Goal: Feedback & Contribution: Leave review/rating

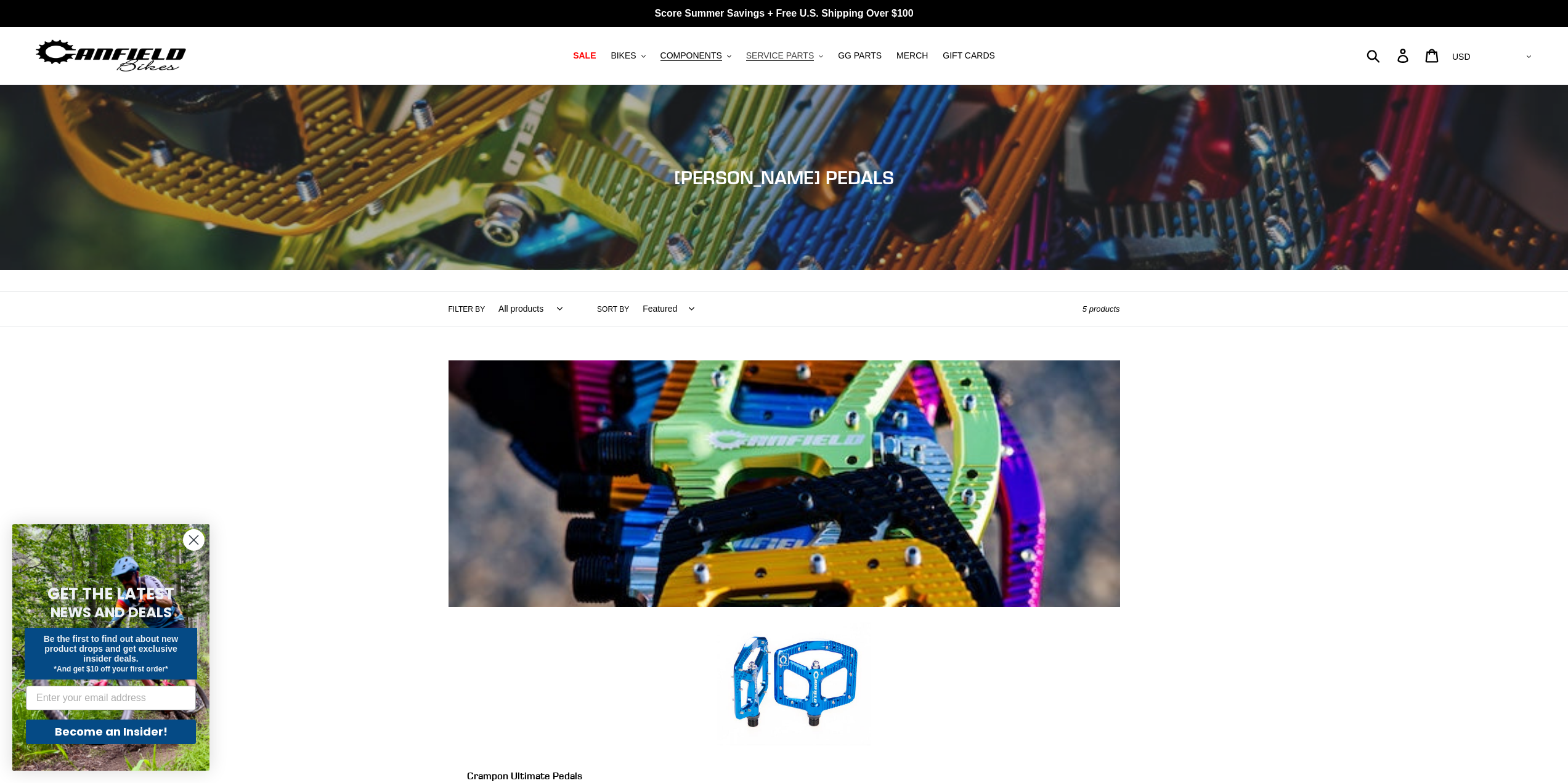
click at [802, 51] on span "SERVICE PARTS" at bounding box center [780, 56] width 68 height 10
click at [716, 57] on span "COMPONENTS" at bounding box center [691, 56] width 62 height 10
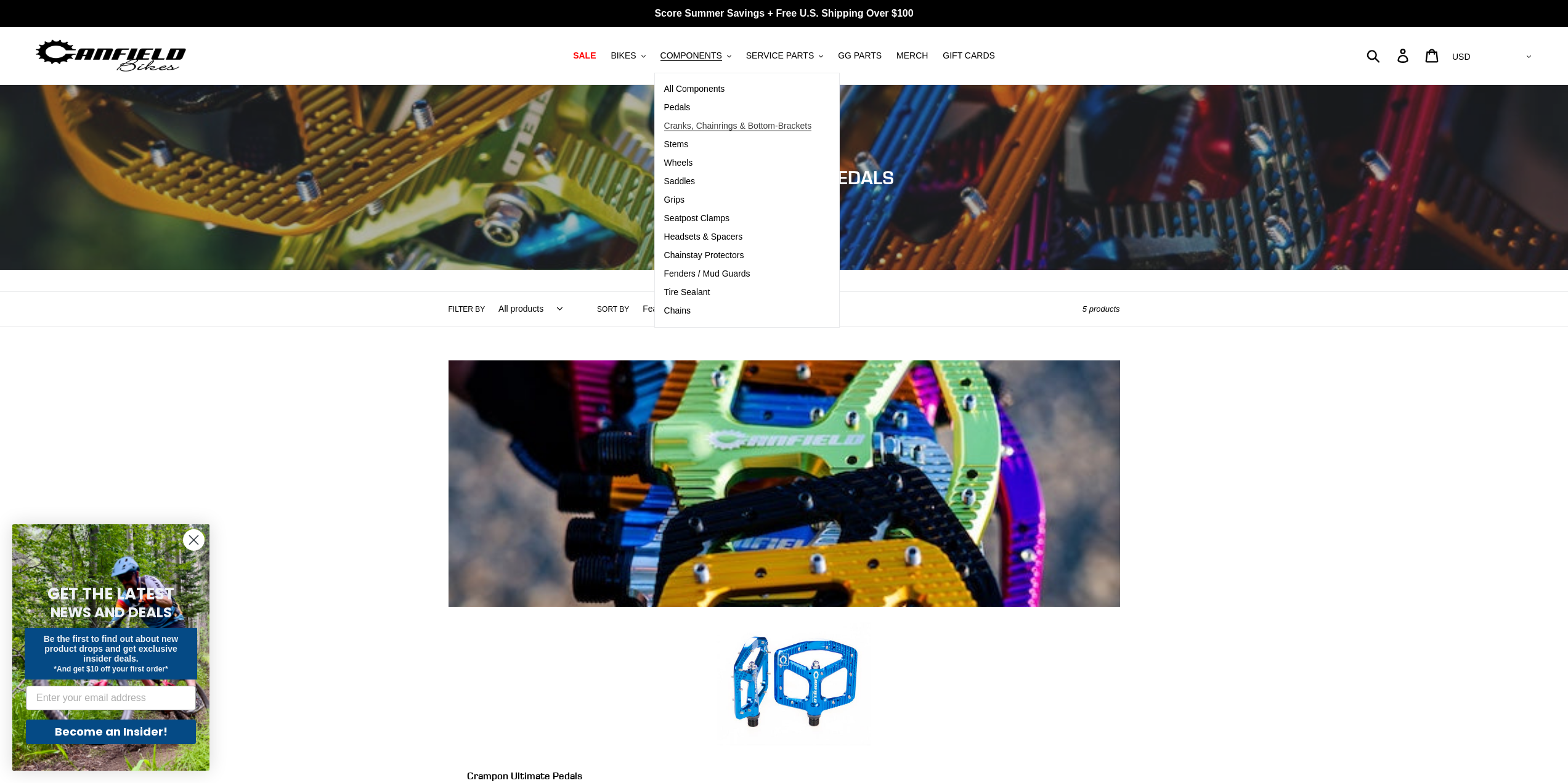
click at [704, 125] on span "Cranks, Chainrings & Bottom-Brackets" at bounding box center [738, 126] width 148 height 10
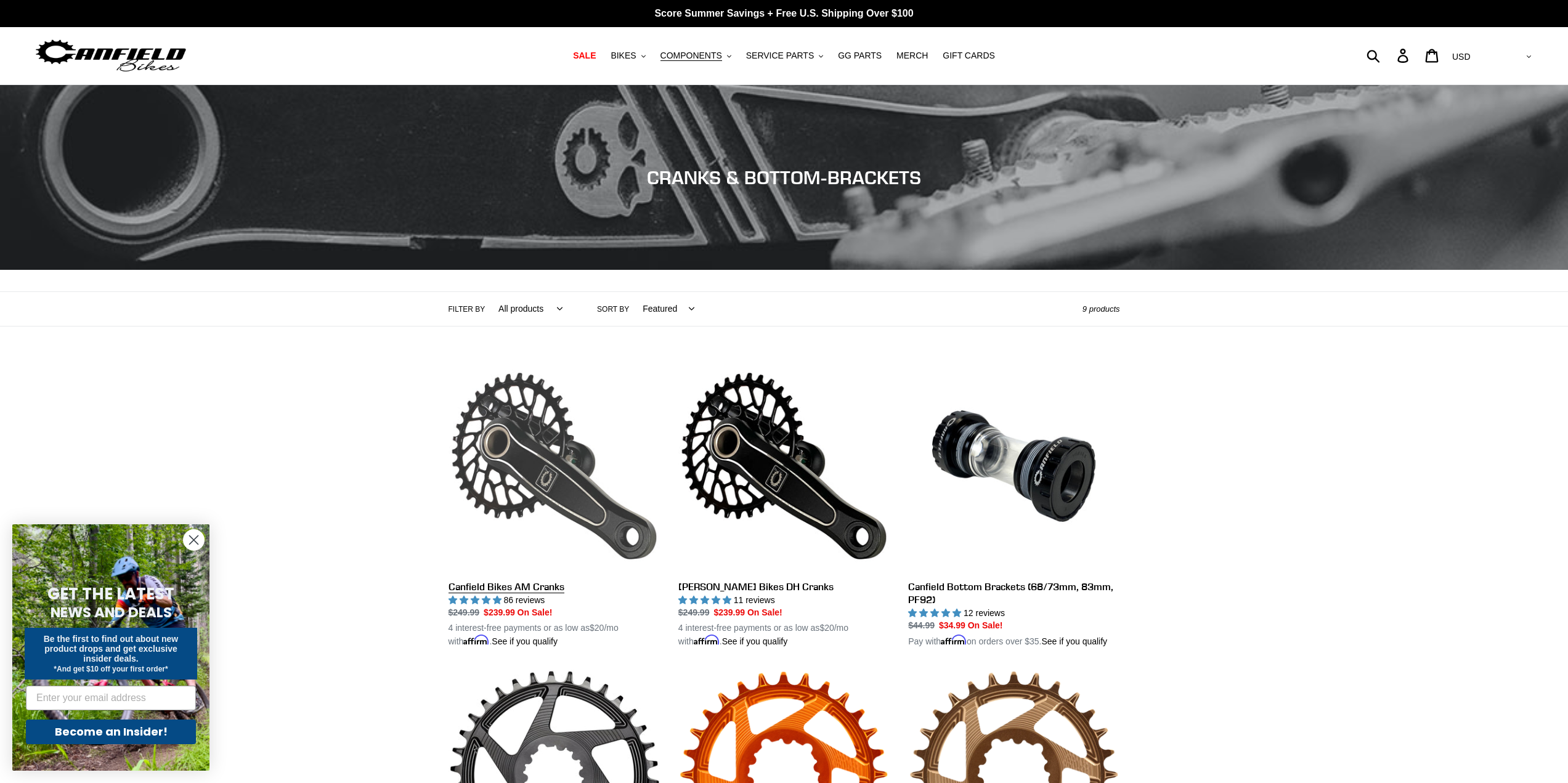
click at [518, 452] on link "Canfield Bikes AM Cranks" at bounding box center [553, 504] width 211 height 288
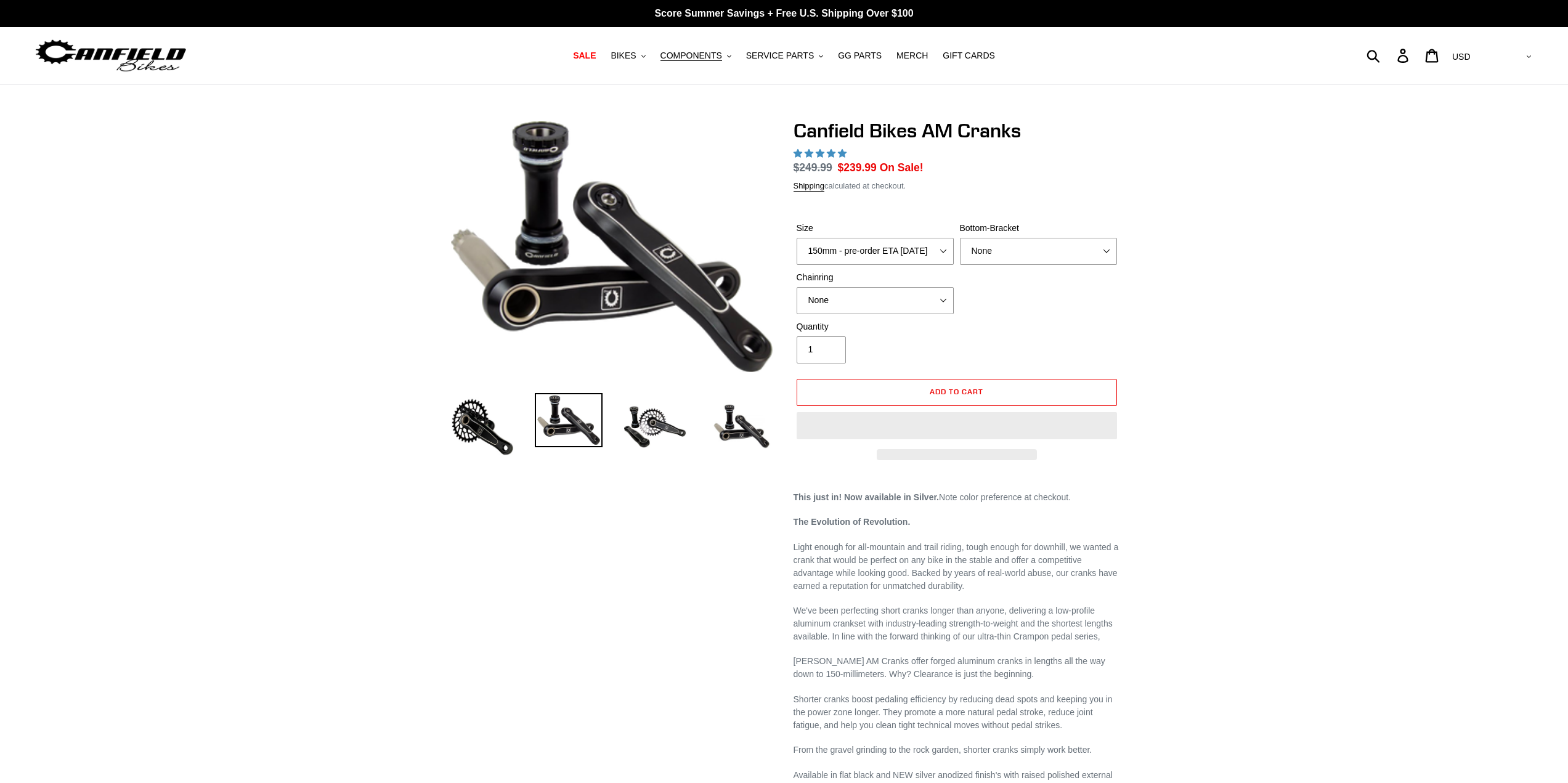
select select "highest-rating"
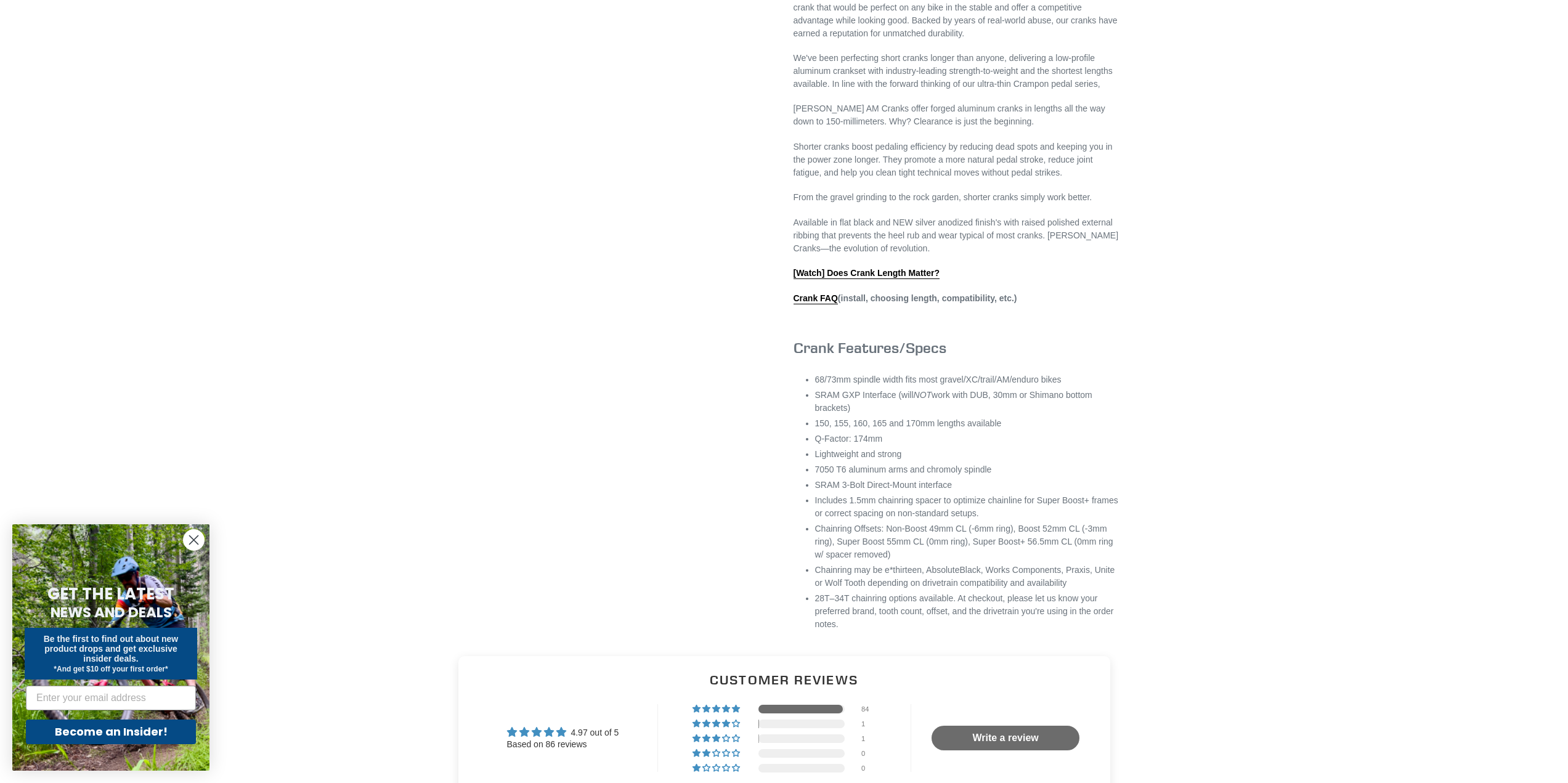
scroll to position [552, 0]
click at [815, 308] on link "Crank FAQ" at bounding box center [816, 302] width 44 height 11
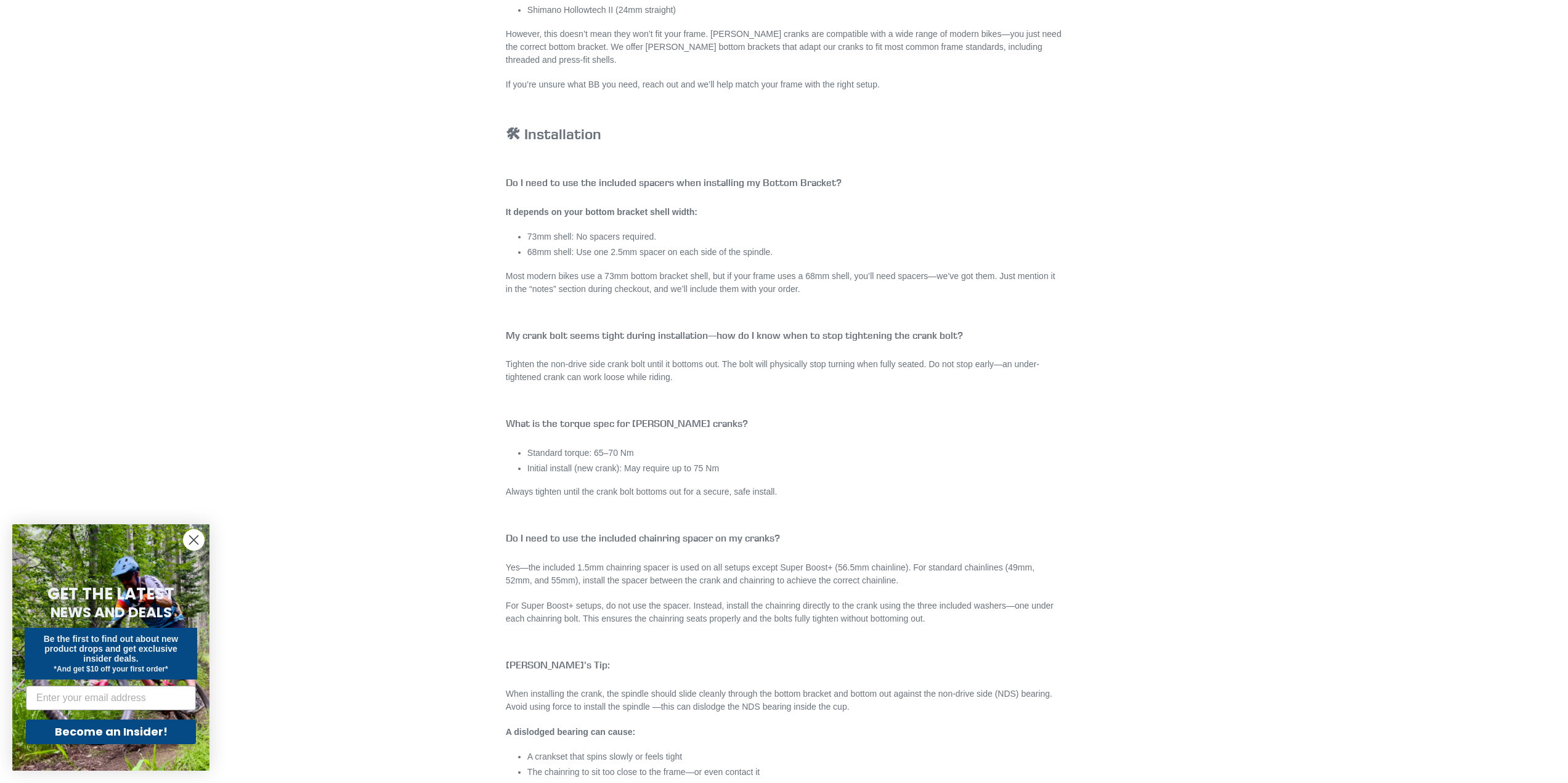
scroll to position [1972, 0]
drag, startPoint x: 414, startPoint y: 130, endPoint x: 530, endPoint y: 114, distance: 117.1
click at [413, 128] on main "MTB CRANK & CHAINRING FAQ Canfield Cranks FAQ 🔧 Fit & Sizing What crank length …" at bounding box center [784, 703] width 1568 height 5182
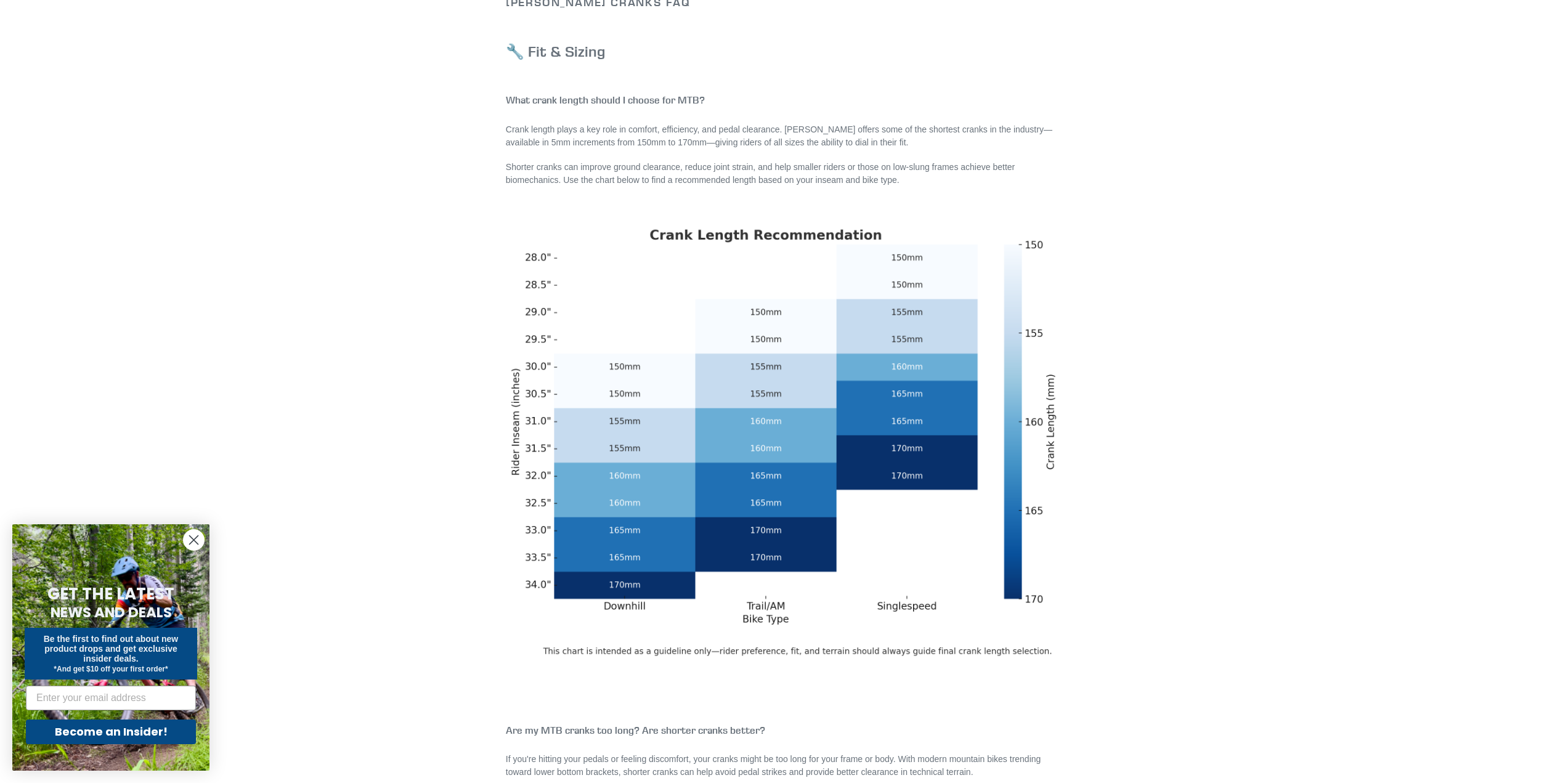
scroll to position [0, 0]
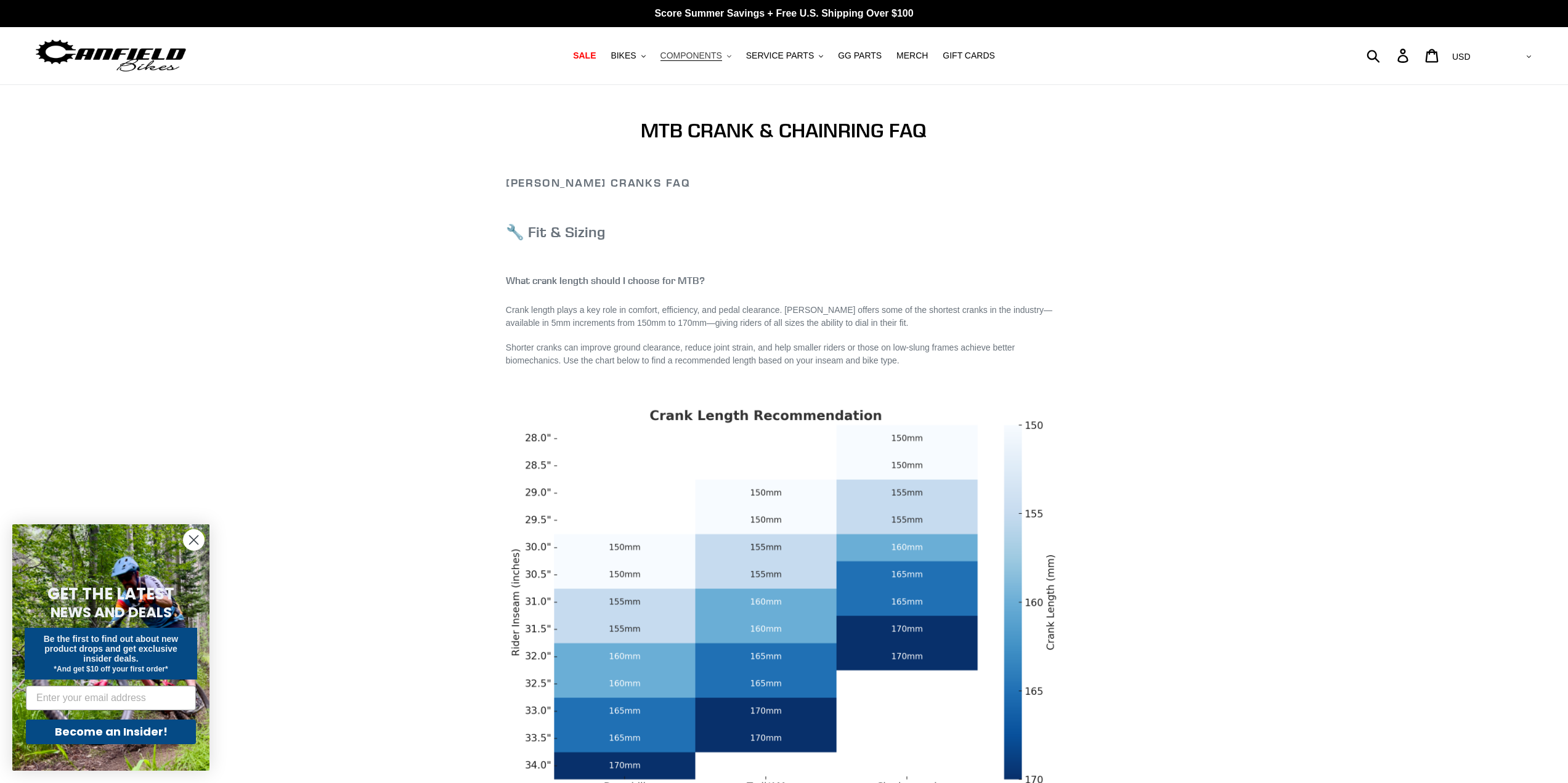
click at [718, 55] on span "COMPONENTS" at bounding box center [691, 56] width 62 height 10
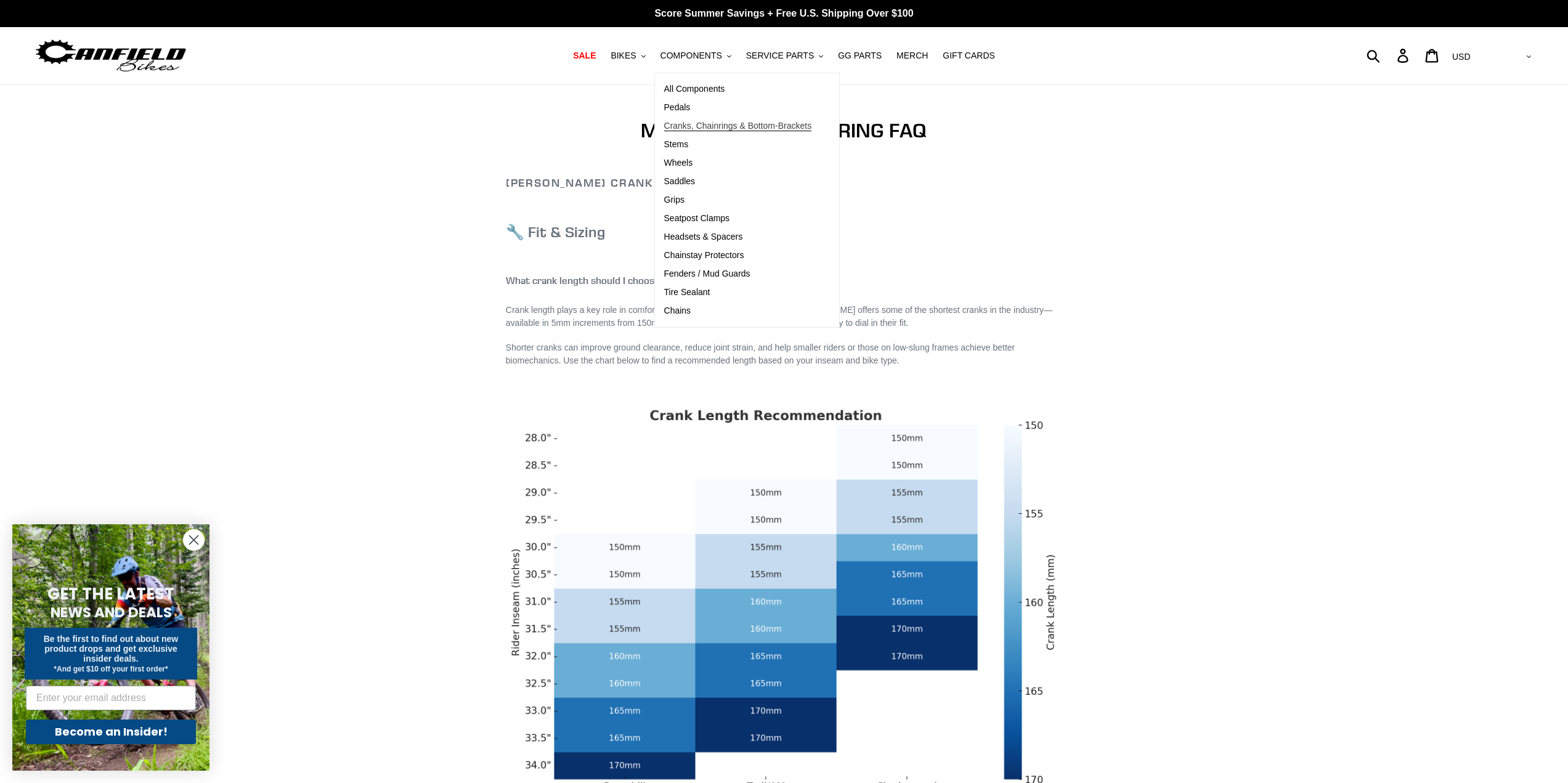
click at [693, 125] on span "Cranks, Chainrings & Bottom-Brackets" at bounding box center [738, 126] width 148 height 10
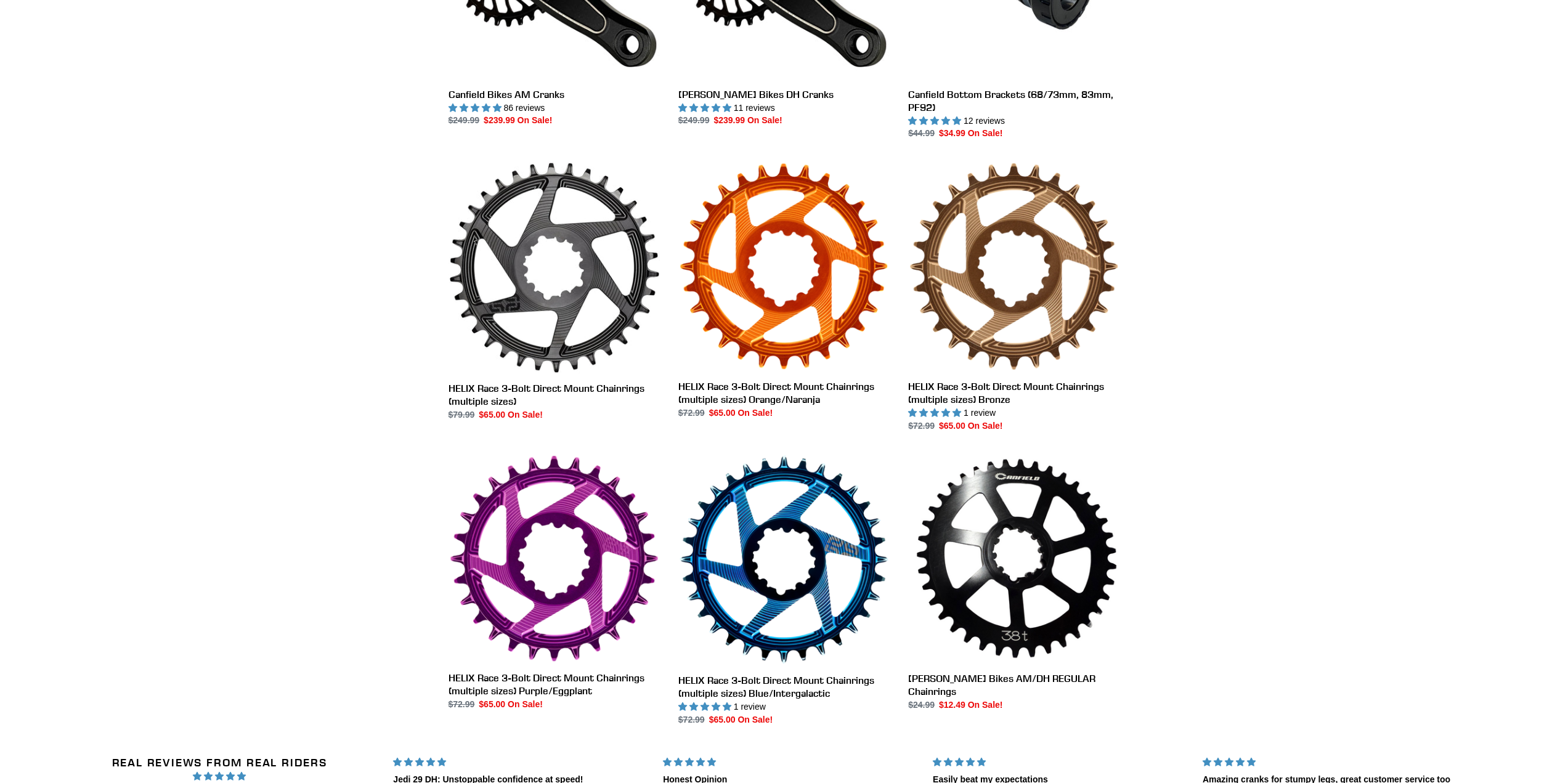
scroll to position [493, 0]
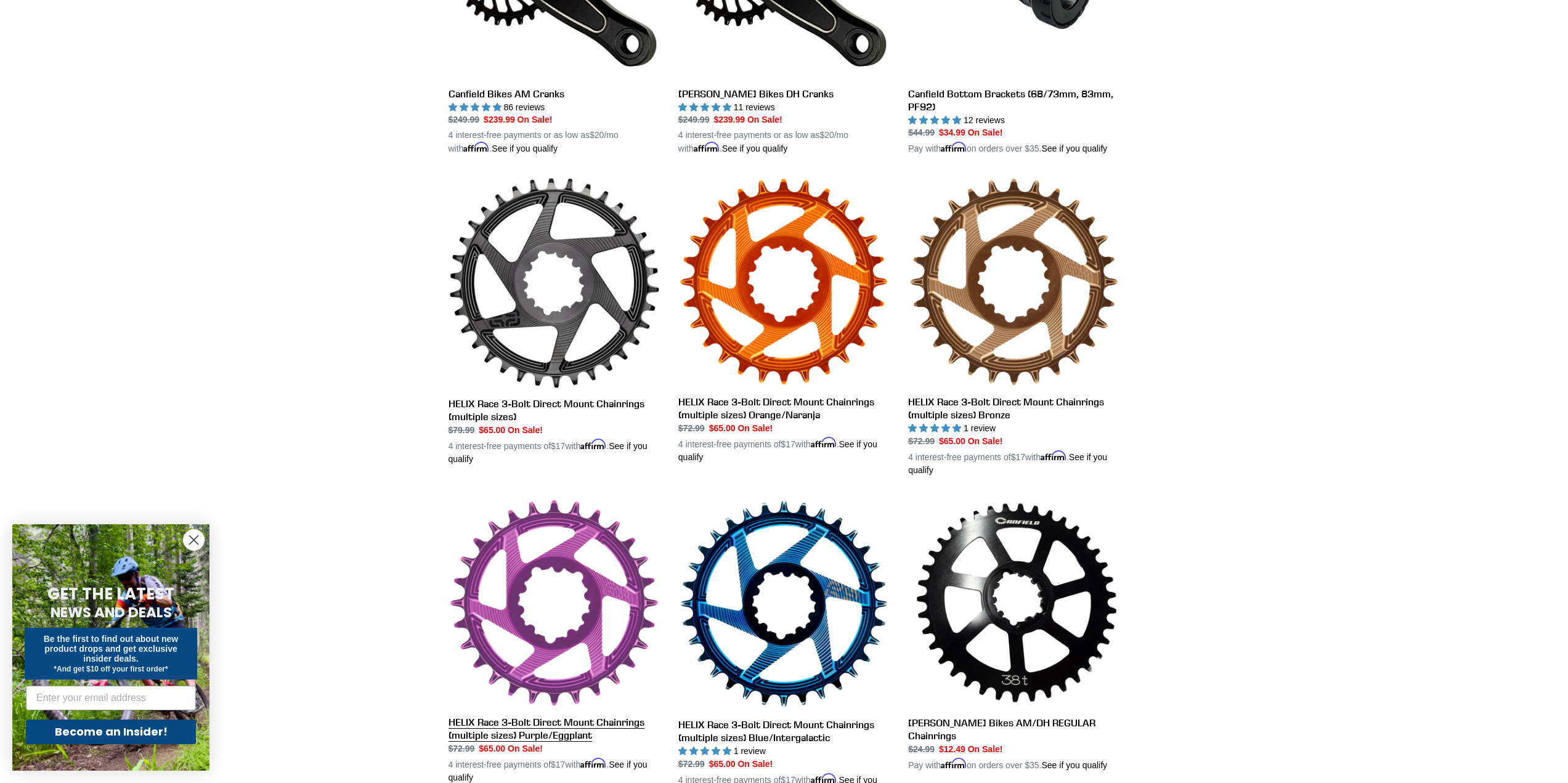
click at [537, 580] on link "HELIX Race 3-Bolt Direct Mount Chainrings (multiple sizes) Purple/Eggplant" at bounding box center [553, 641] width 211 height 286
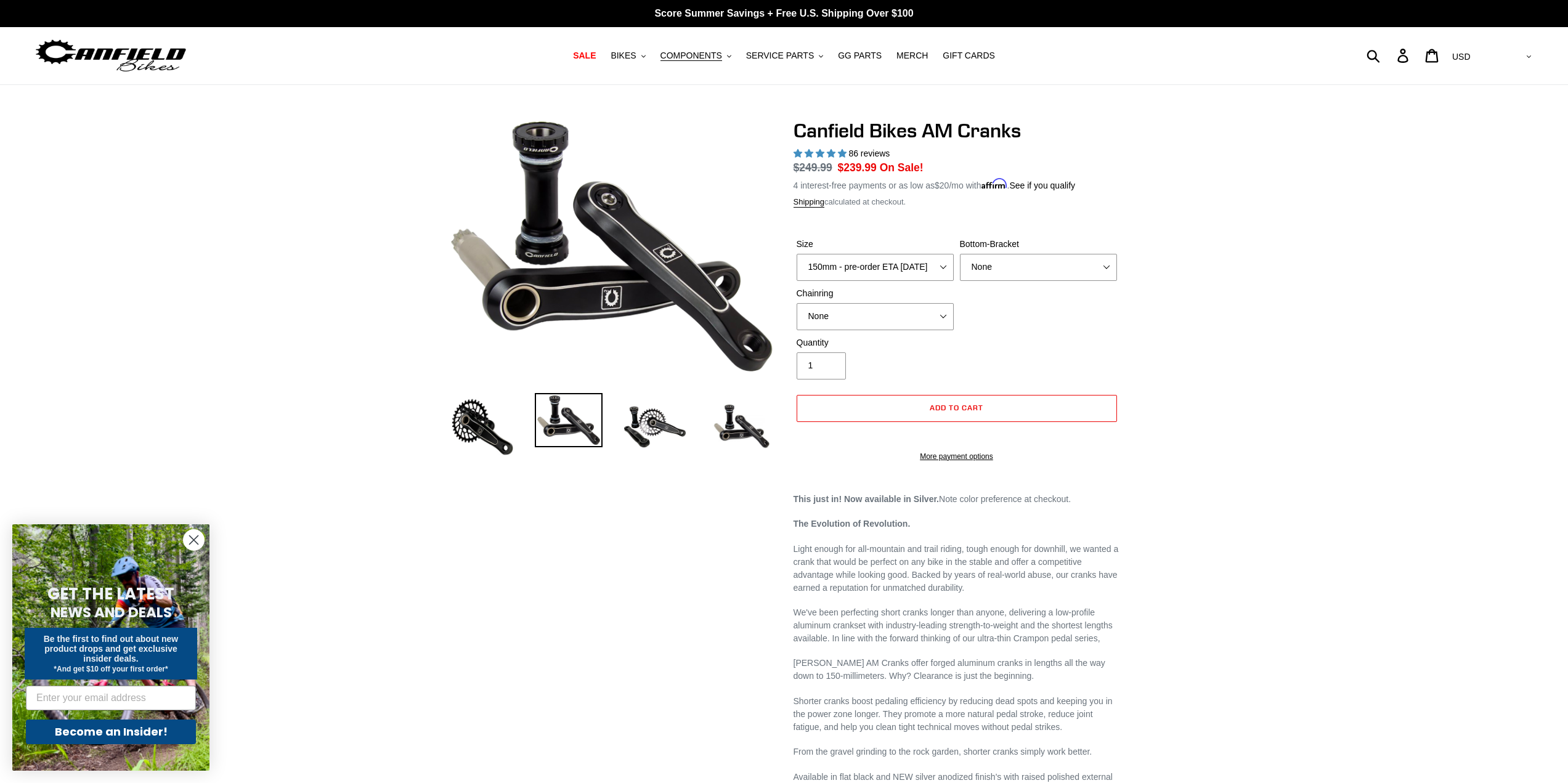
select select "highest-rating"
click at [1410, 55] on icon at bounding box center [1403, 55] width 14 height 14
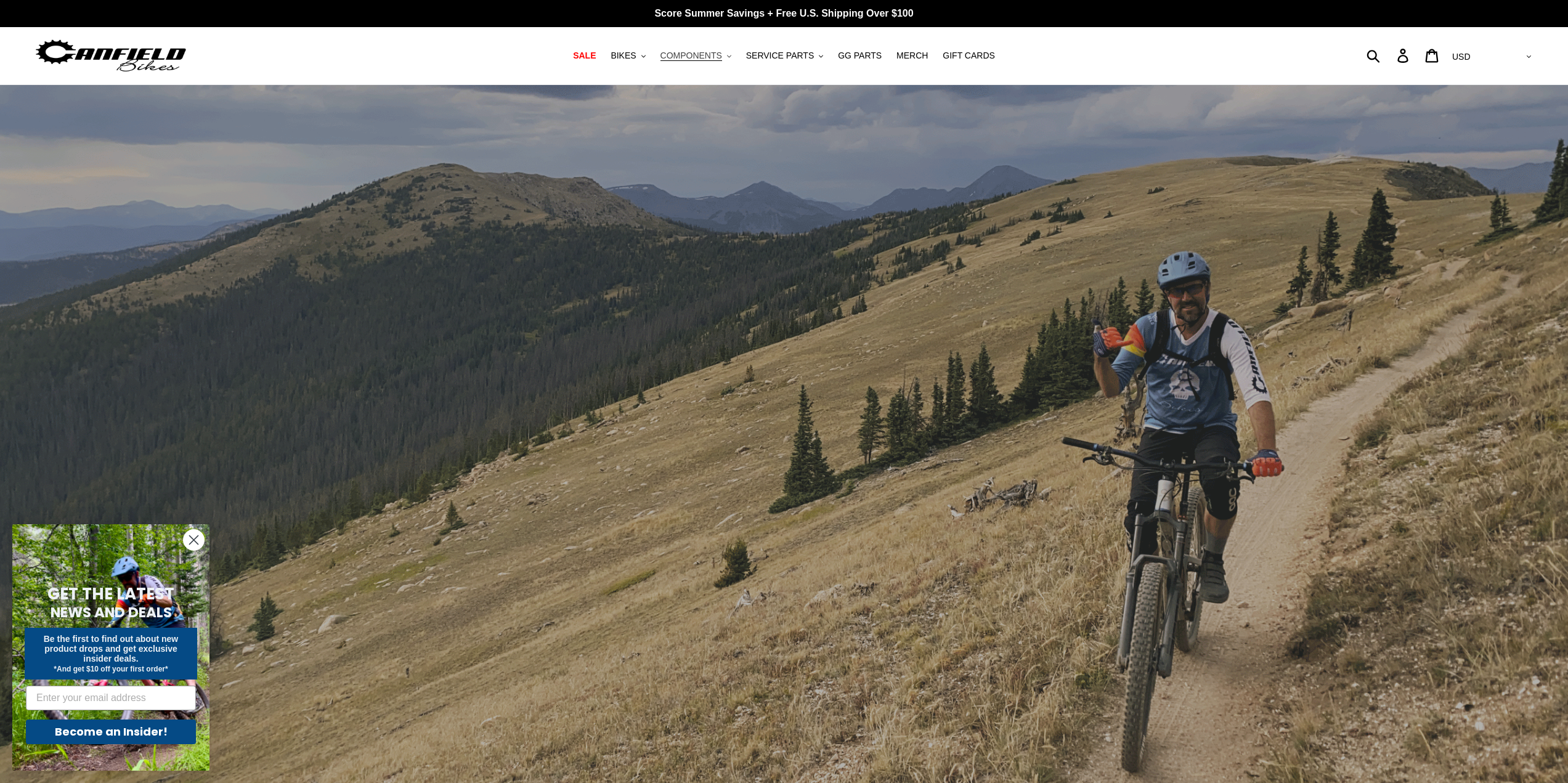
click at [695, 53] on span "COMPONENTS" at bounding box center [691, 56] width 62 height 10
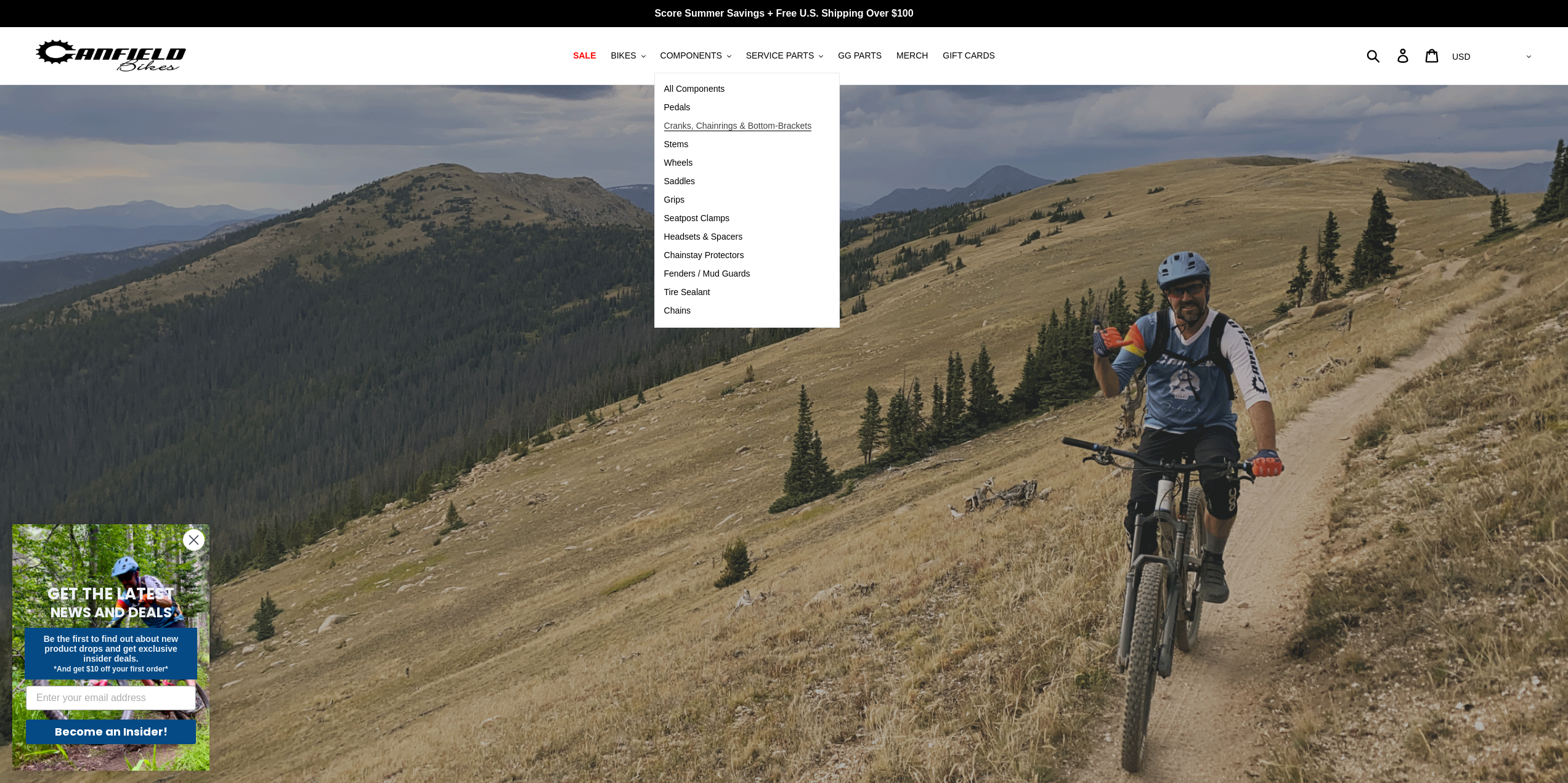
click at [698, 130] on span "Cranks, Chainrings & Bottom-Brackets" at bounding box center [738, 126] width 148 height 10
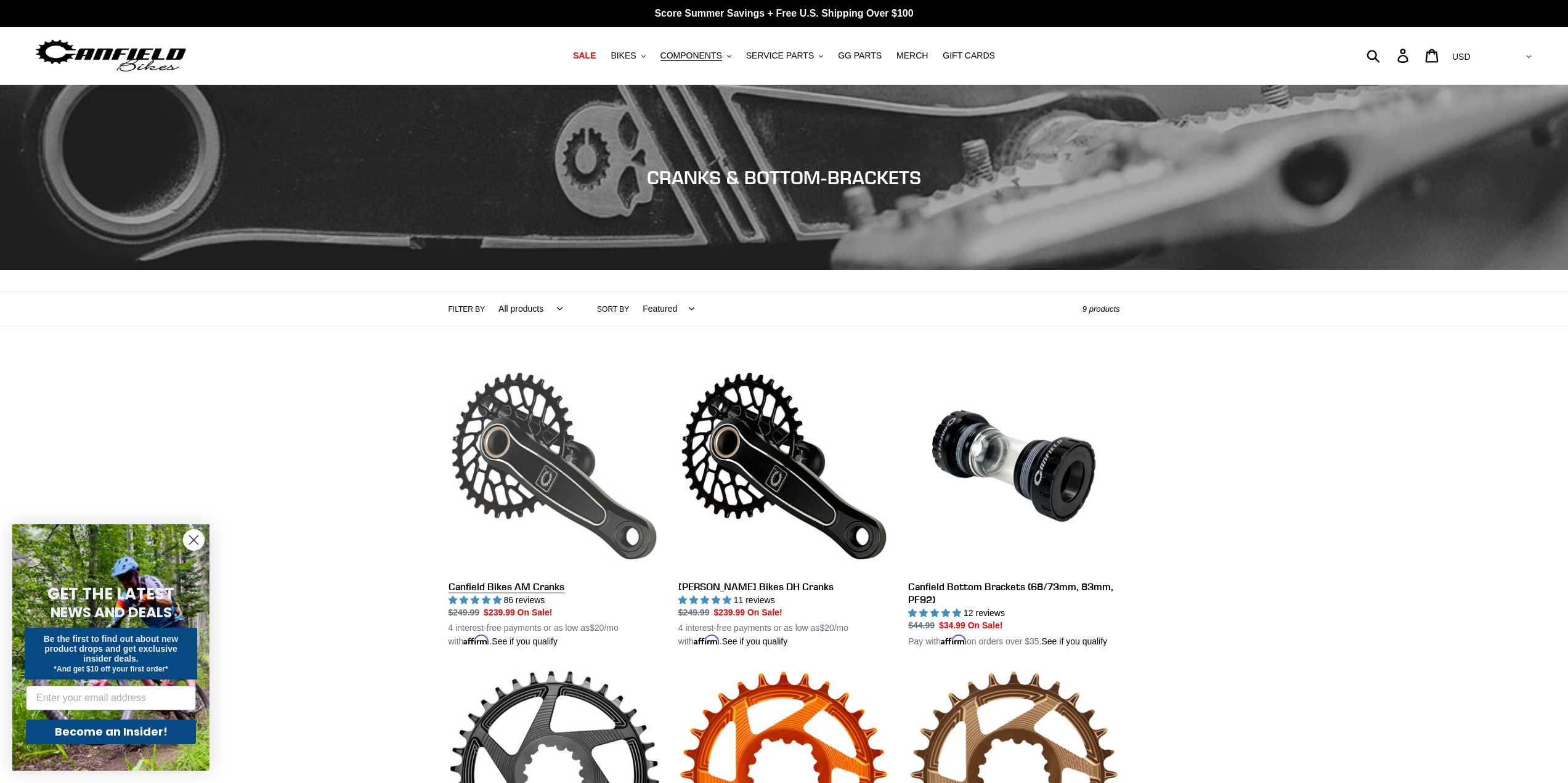
click at [522, 465] on link "Canfield Bikes AM Cranks" at bounding box center [553, 504] width 211 height 288
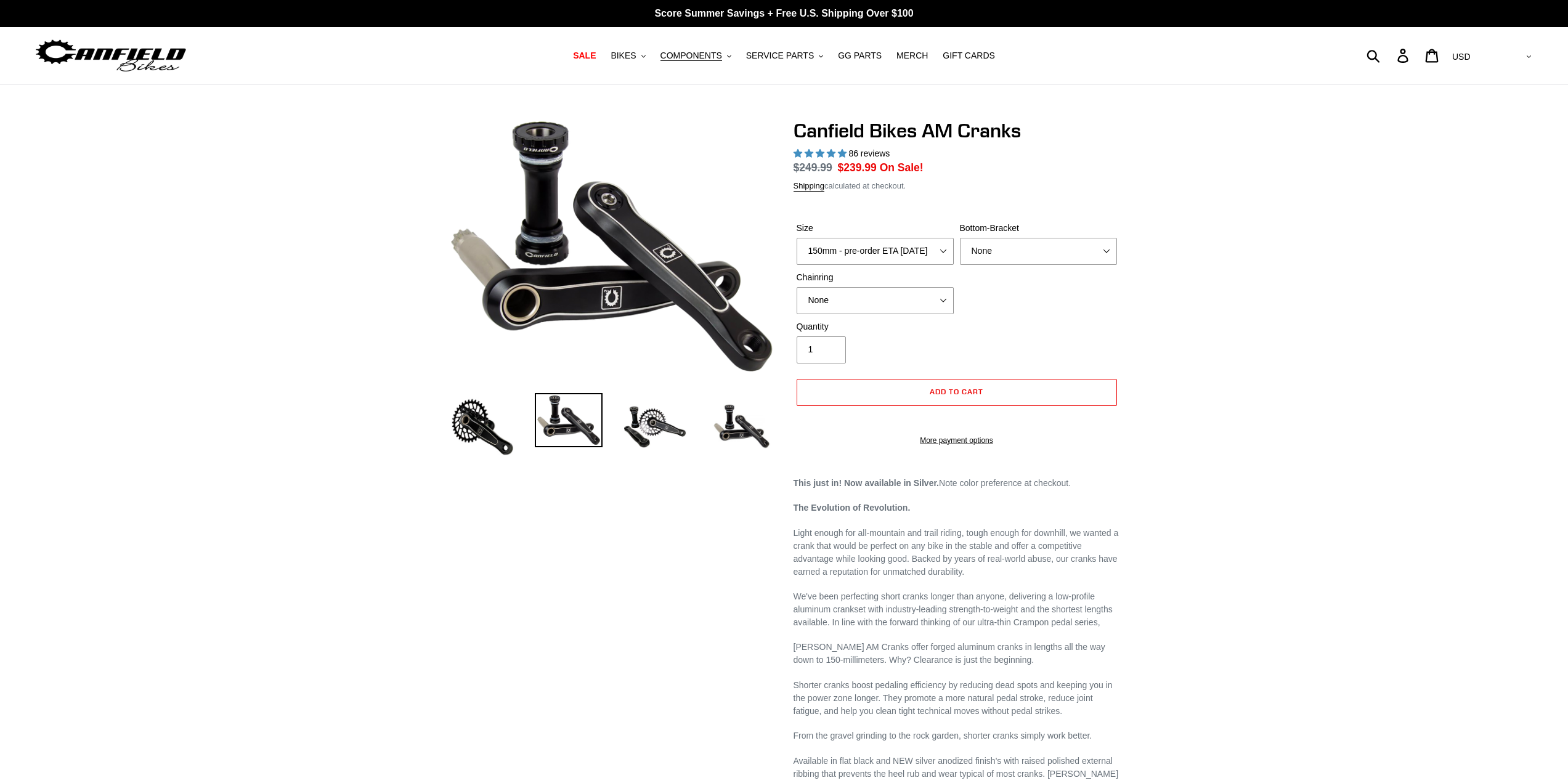
select select "highest-rating"
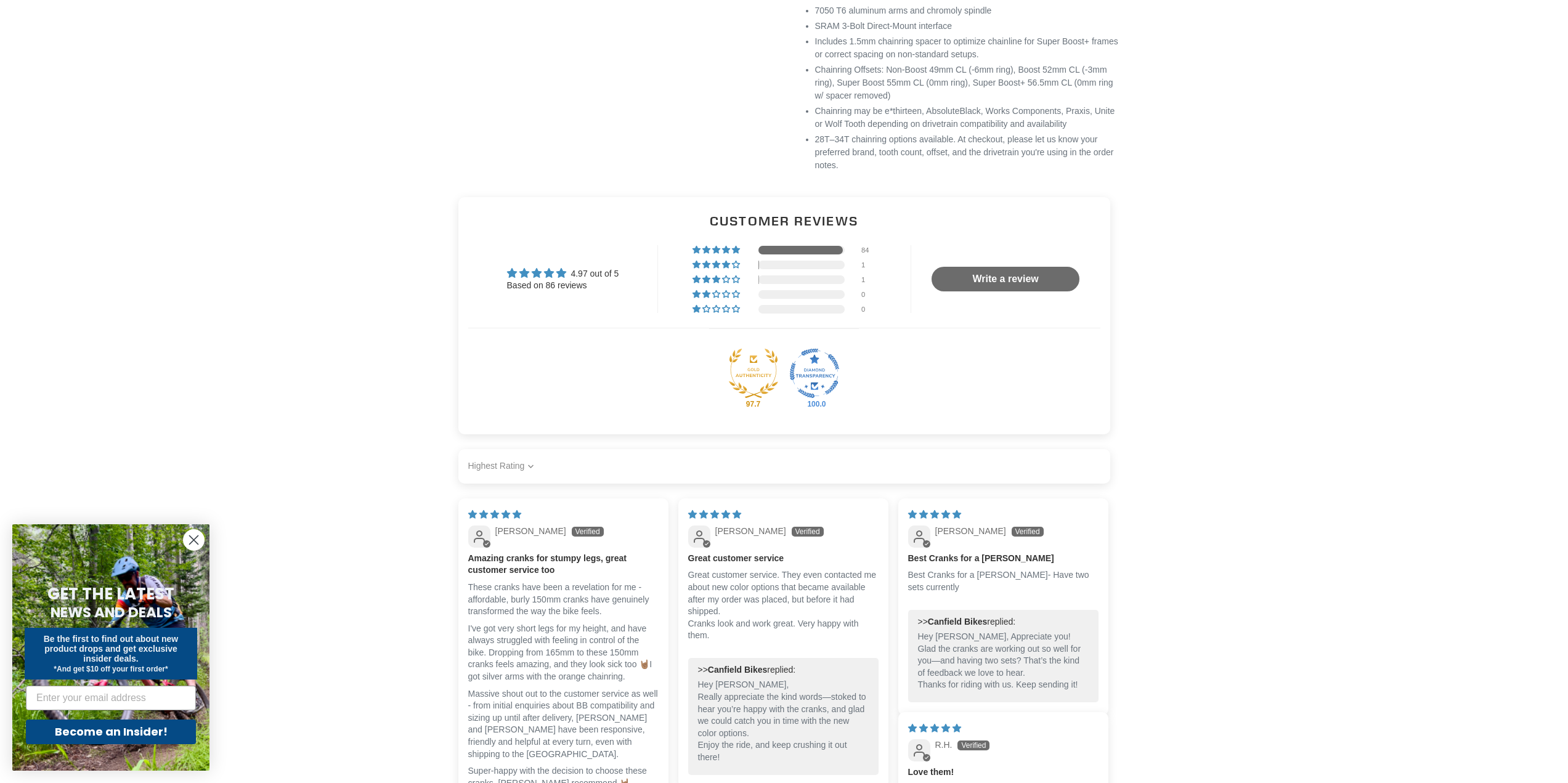
scroll to position [986, 0]
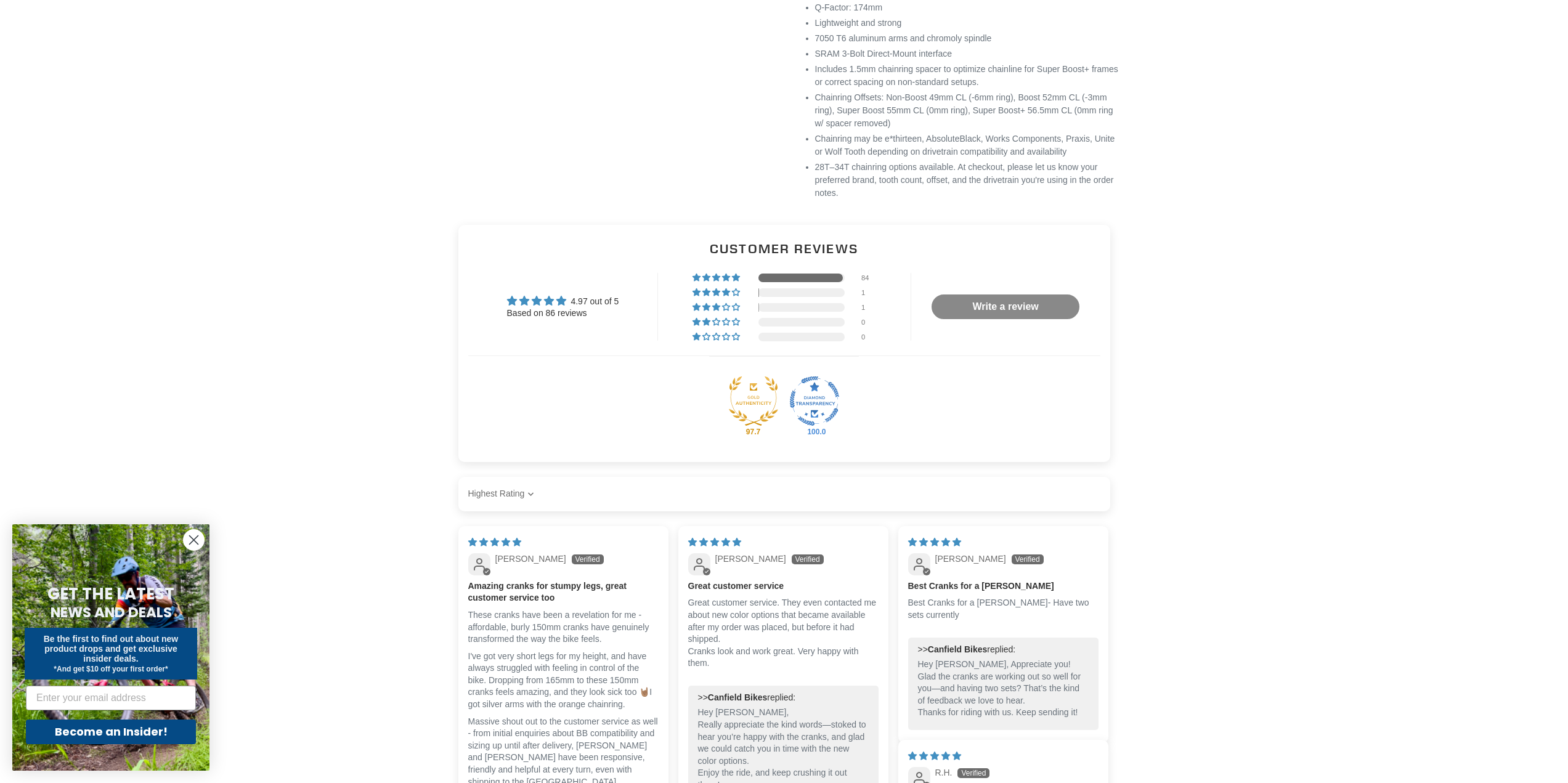
click at [995, 319] on link "Write a review" at bounding box center [1006, 307] width 148 height 25
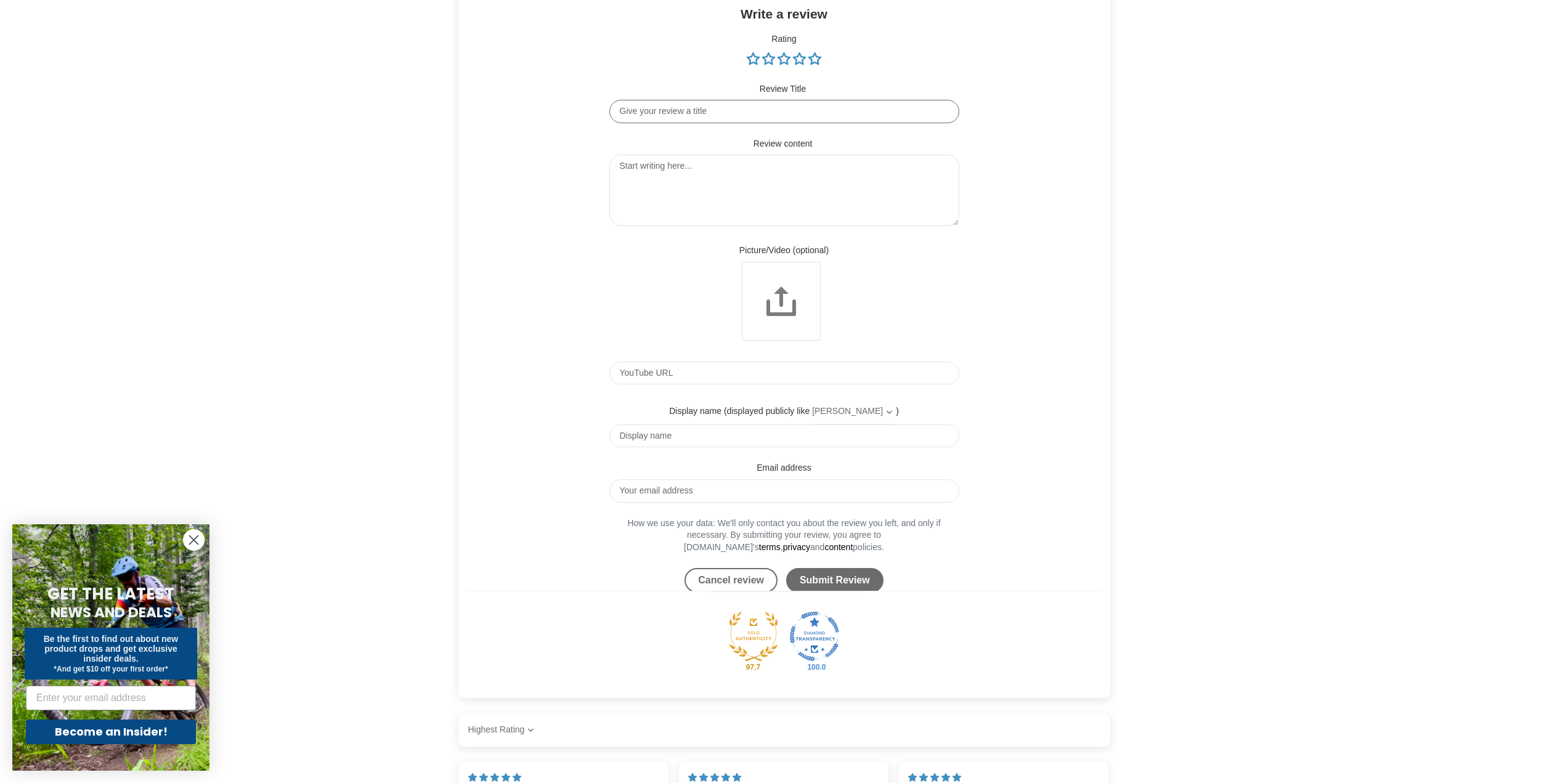
scroll to position [0, 0]
click at [697, 119] on input "Review Title" at bounding box center [784, 109] width 350 height 24
type input "Sick, bomb proof, and easy to work on!"
click at [647, 177] on textarea "Review content" at bounding box center [784, 188] width 350 height 71
click at [817, 62] on link "5 stars" at bounding box center [814, 56] width 13 height 13
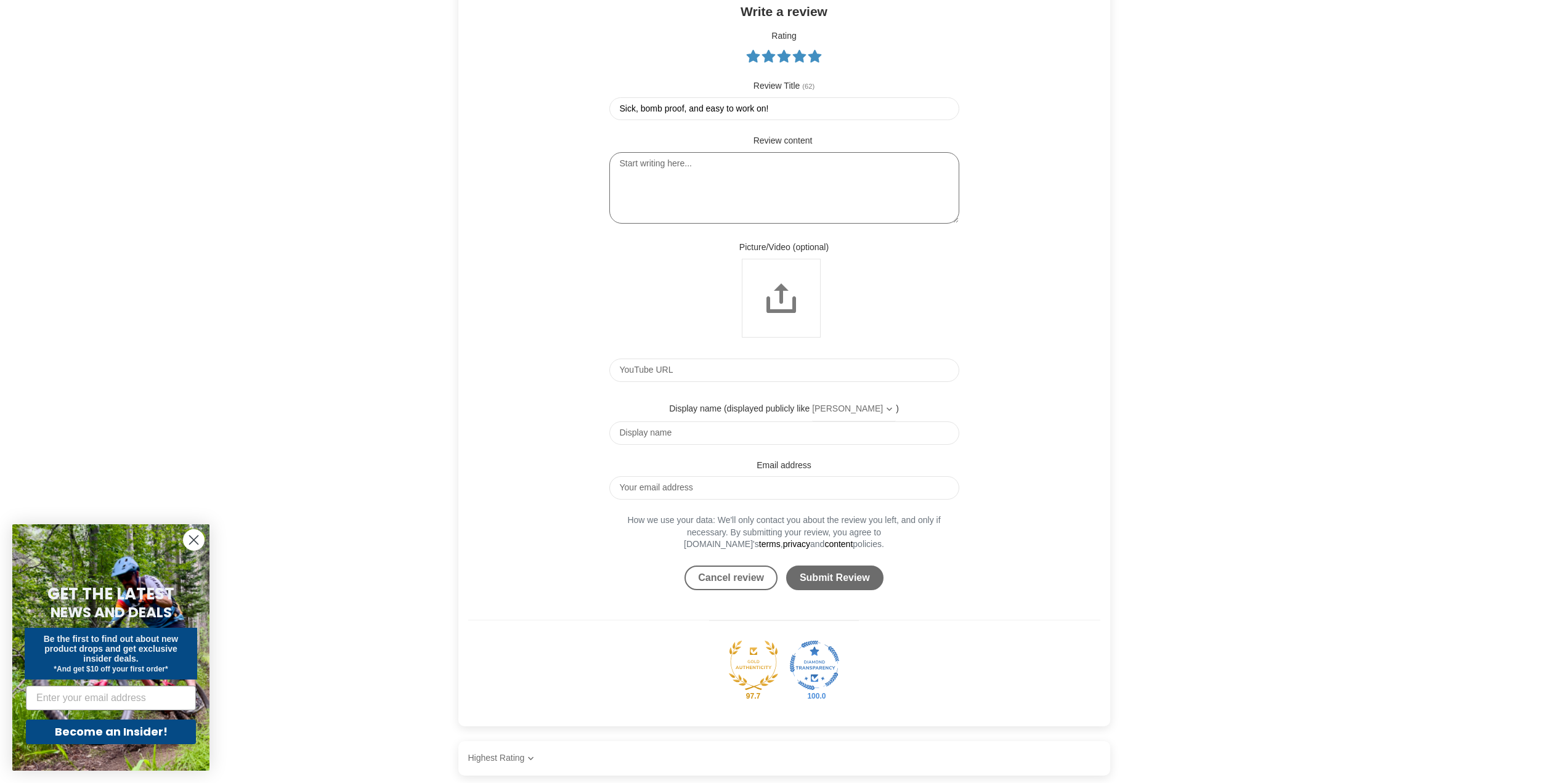
click at [642, 175] on textarea "Review content" at bounding box center [784, 188] width 350 height 71
click at [717, 203] on textarea "Had these on my Tilt for a few years now. They just work, really well. Just too…" at bounding box center [784, 188] width 350 height 71
click at [763, 203] on textarea "Had these on my Tilt for a few years now. They just work, really well. Just too…" at bounding box center [784, 188] width 350 height 71
click at [884, 203] on textarea "Had these on my Tilt for a few years now. They just work, really well. Just too…" at bounding box center [784, 188] width 350 height 71
click at [625, 177] on textarea "Had these on my Tilt for a few years now. They just work, really well. Just too…" at bounding box center [784, 188] width 350 height 71
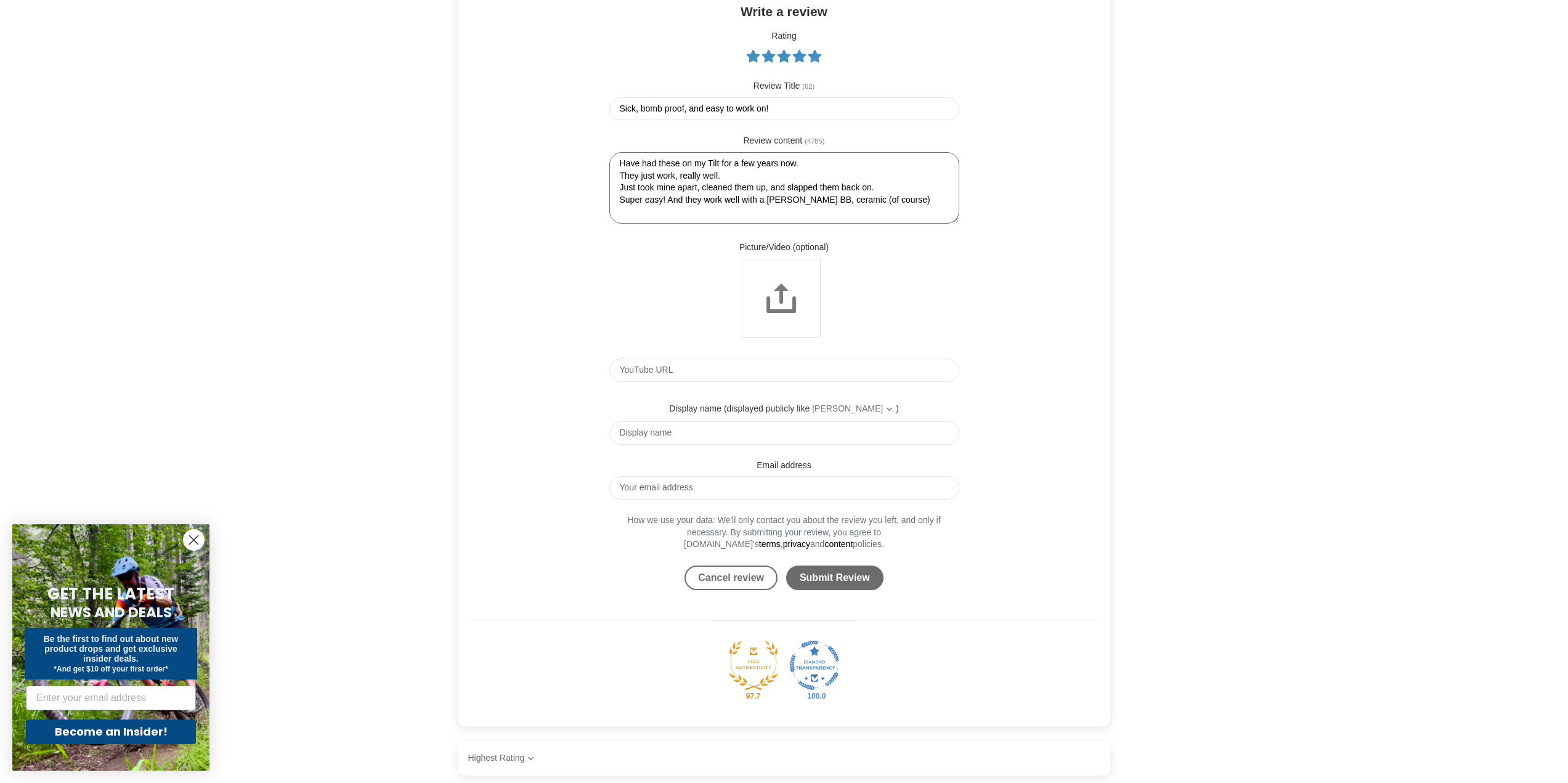
click at [903, 213] on textarea "Have had these on my Tilt for a few years now. They just work, really well. Jus…" at bounding box center [784, 188] width 350 height 71
type textarea "Have had these on my Tilt for a few years now. They just work, really well. Jus…"
click at [726, 224] on textarea "Have had these on my Tilt for a few years now. They just work, really well. Jus…" at bounding box center [784, 188] width 350 height 71
click at [644, 445] on input "Display name" at bounding box center [784, 433] width 350 height 24
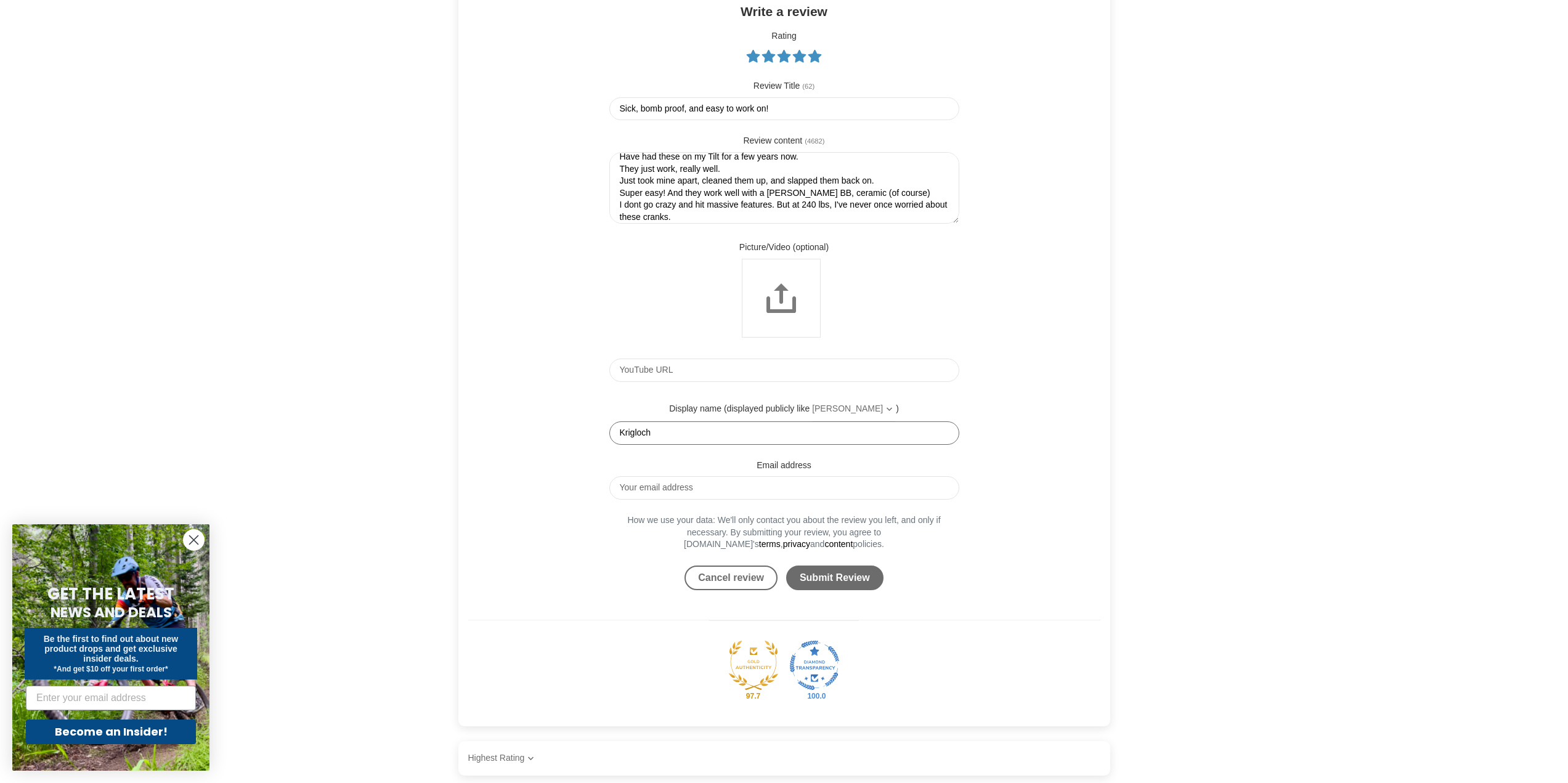
type input "Krigloch"
click at [638, 498] on input "Email address" at bounding box center [784, 488] width 350 height 24
type input "darthlardo@hotmail.com"
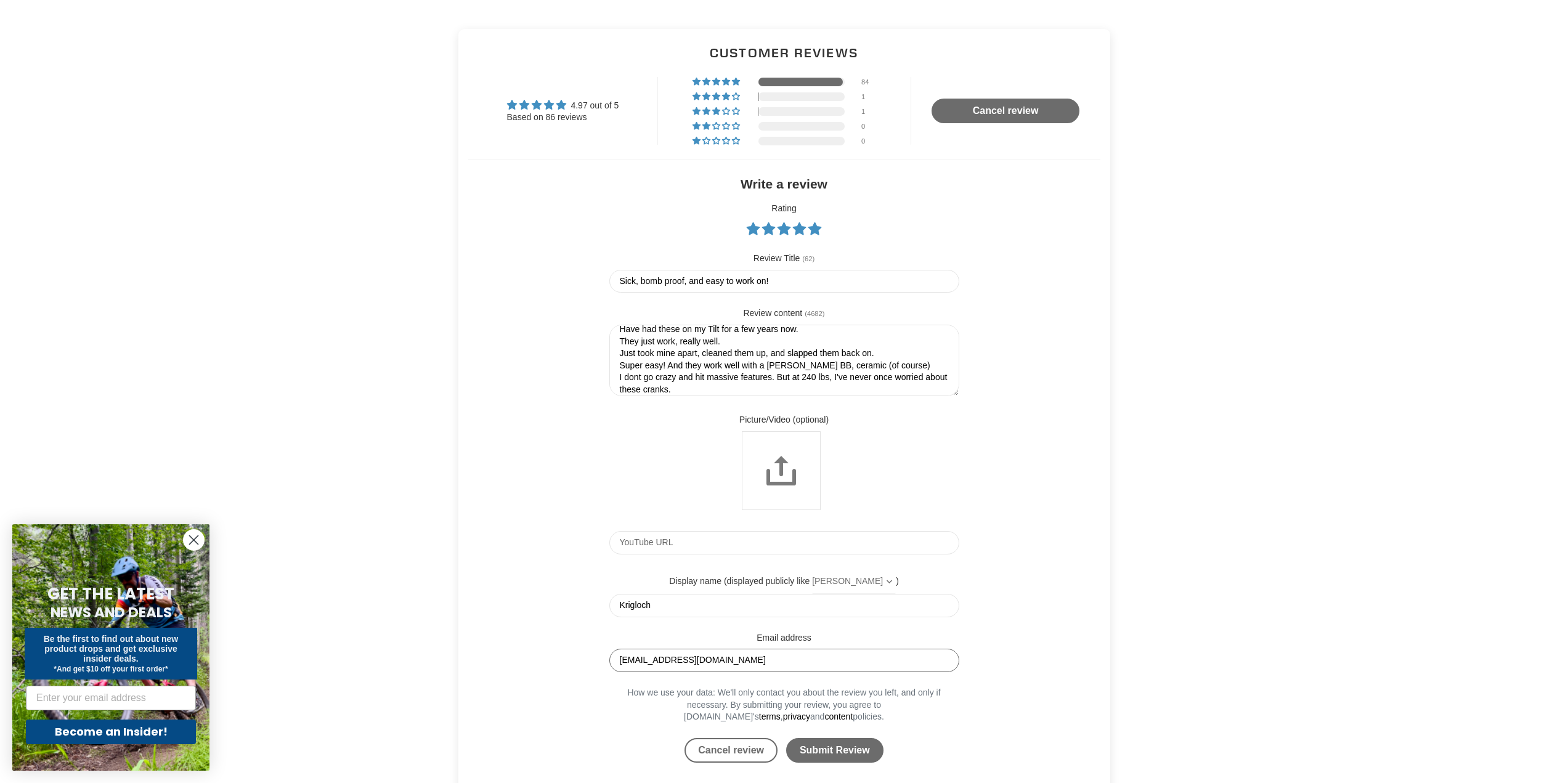
scroll to position [1185, 0]
click at [813, 342] on textarea "Have had these on my Tilt for a few years now. They just work, really well. Jus…" at bounding box center [784, 358] width 350 height 71
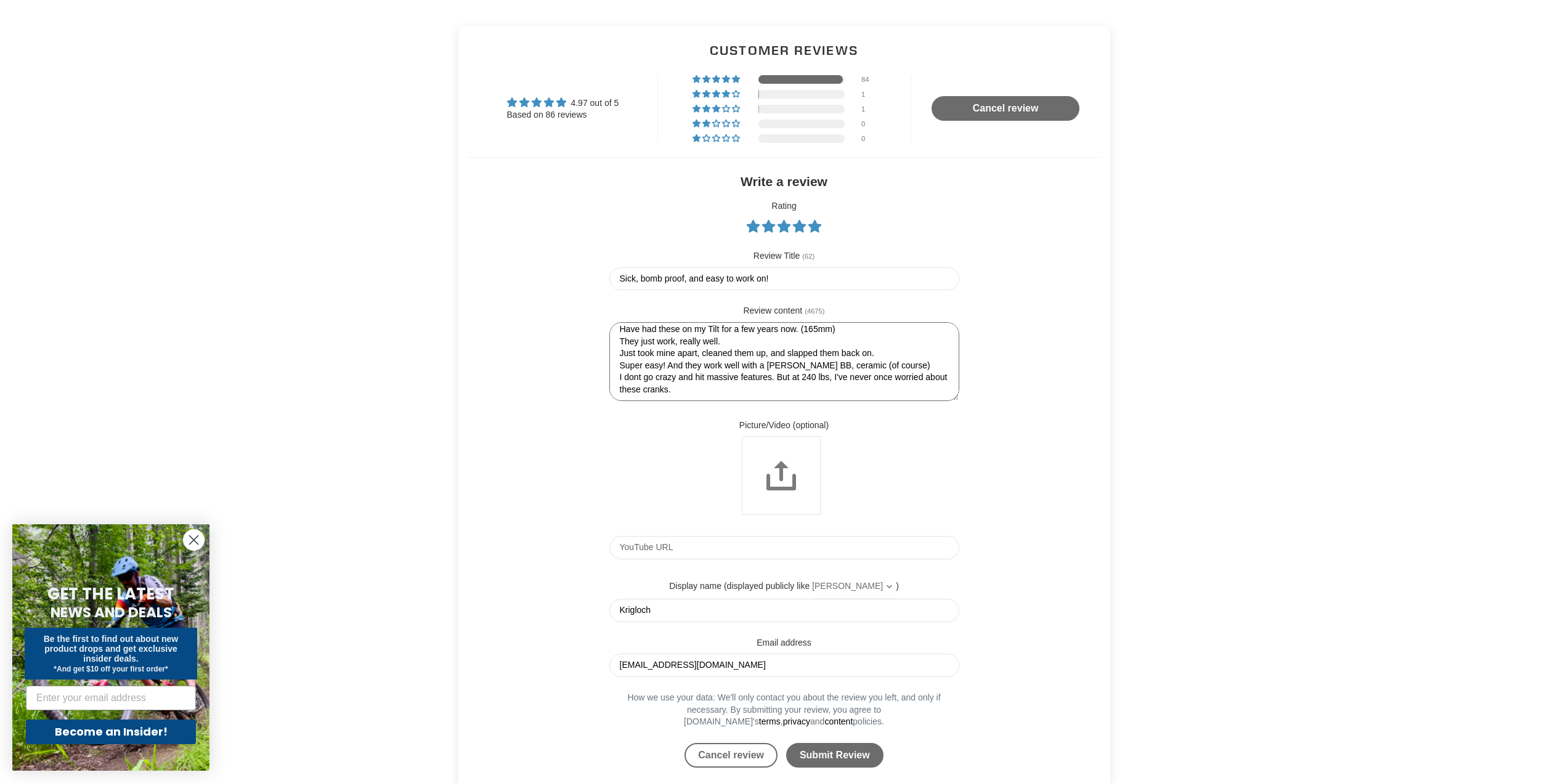
scroll to position [0, 0]
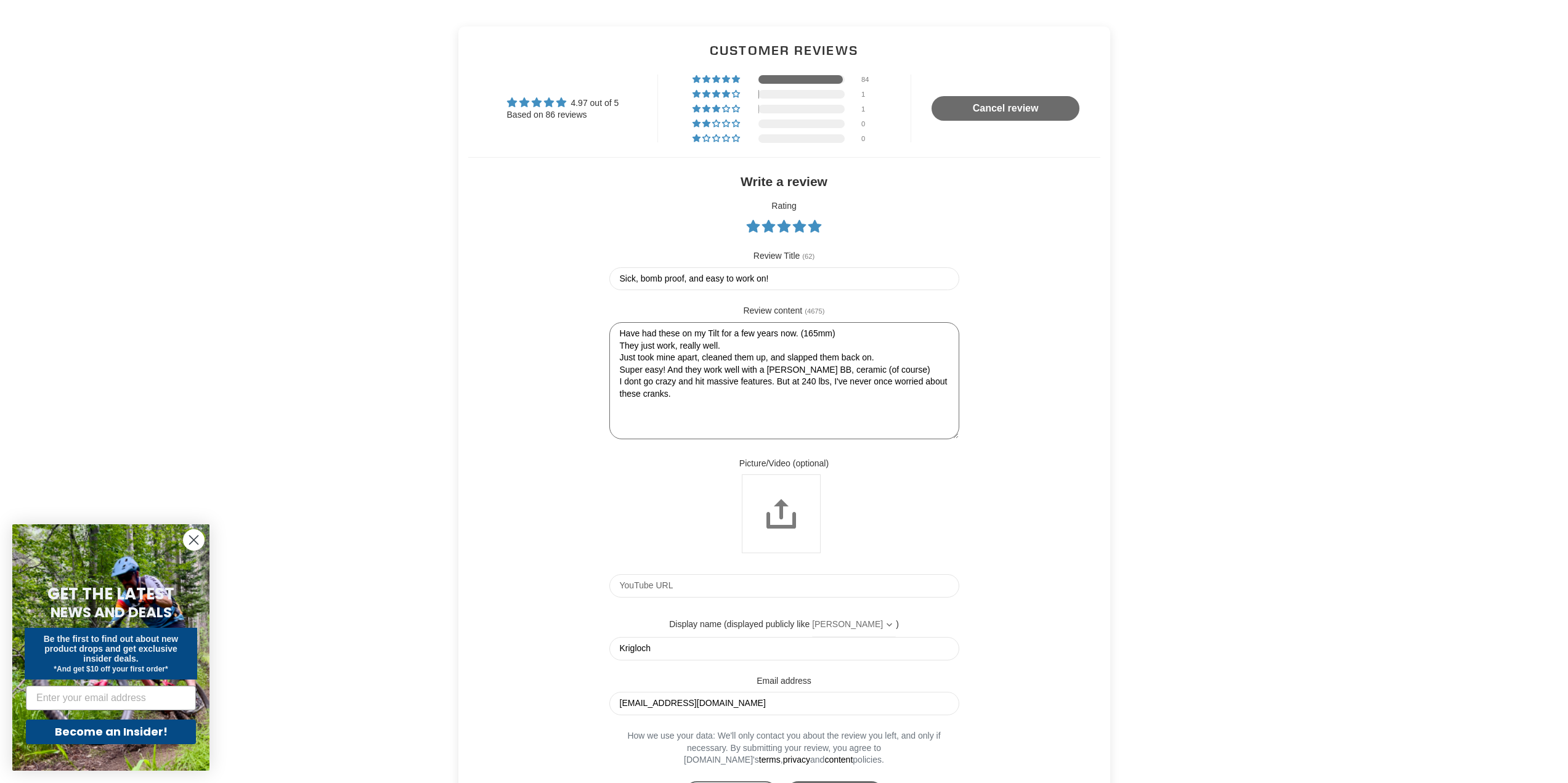
drag, startPoint x: 955, startPoint y: 403, endPoint x: 961, endPoint y: 448, distance: 45.4
click at [961, 448] on form "Write a review Rating Review Title (62) Sick, bomb proof, and easy to work on! …" at bounding box center [784, 490] width 369 height 634
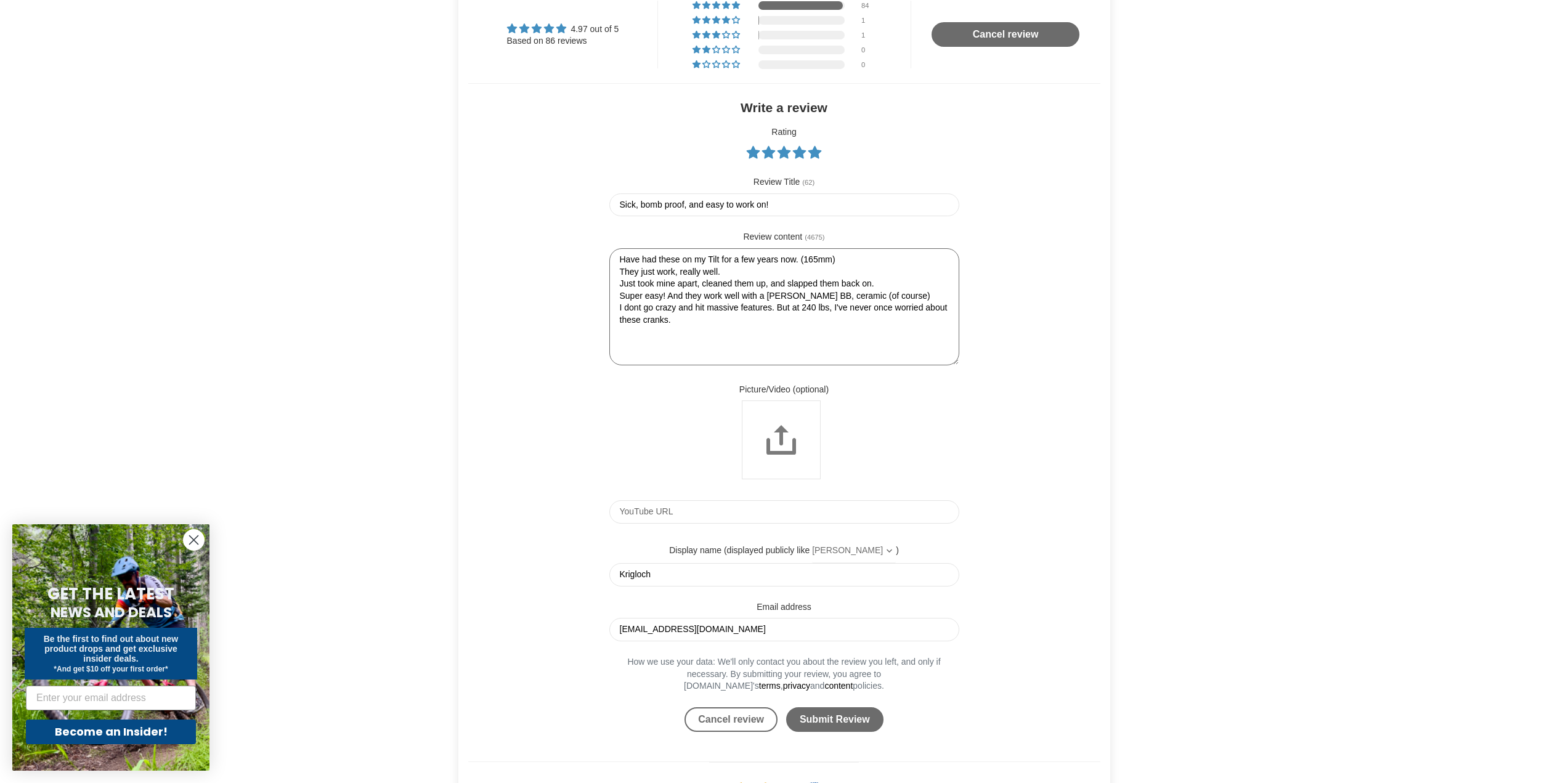
scroll to position [1349, 0]
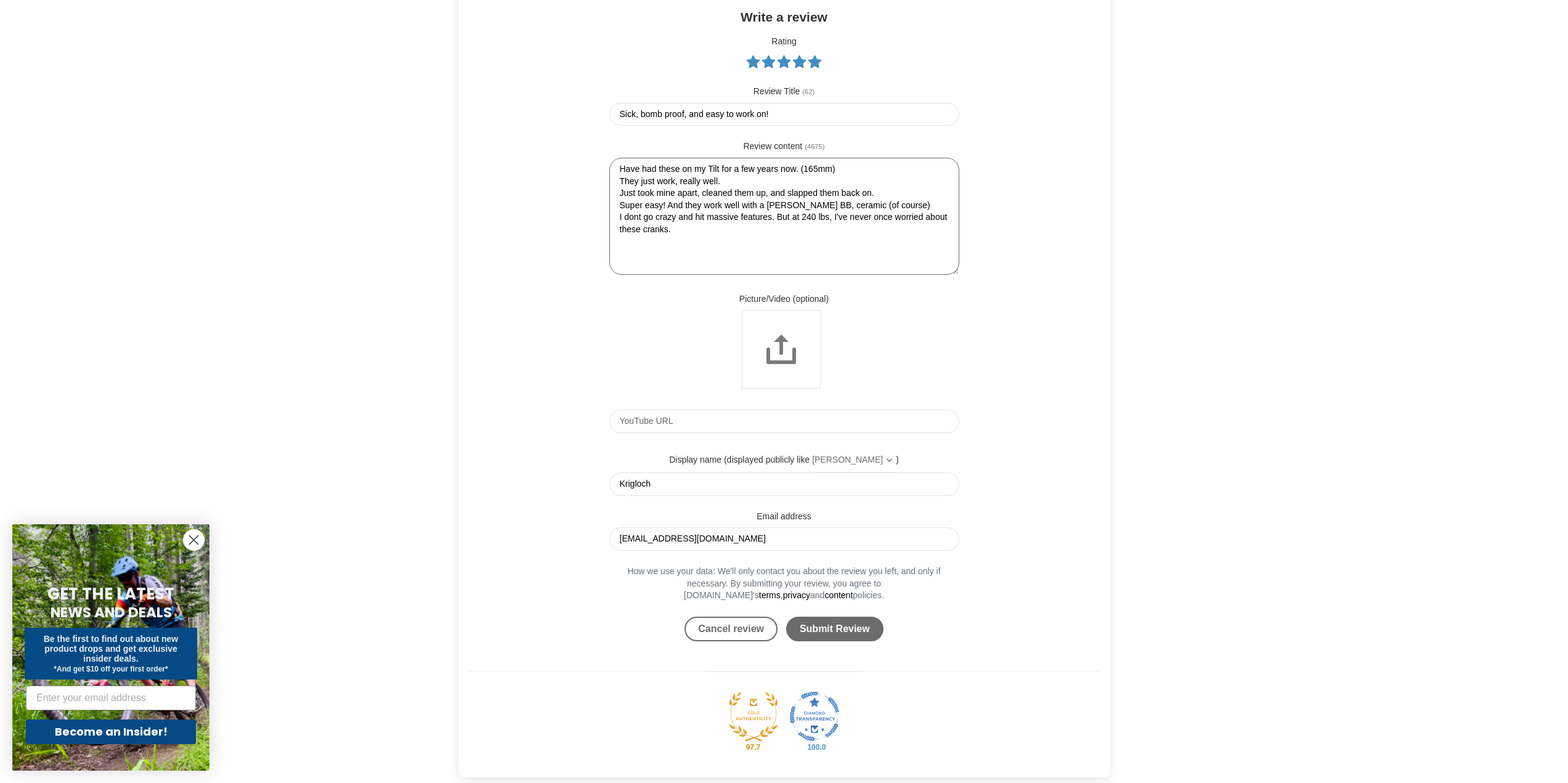
click at [638, 230] on textarea "Have had these on my Tilt for a few years now. (165mm) They just work, really w…" at bounding box center [784, 216] width 350 height 117
type textarea "Have had these on my Tilt for a few years now. (165mm) They just work, really w…"
click at [833, 640] on input "Submit Review" at bounding box center [834, 629] width 97 height 25
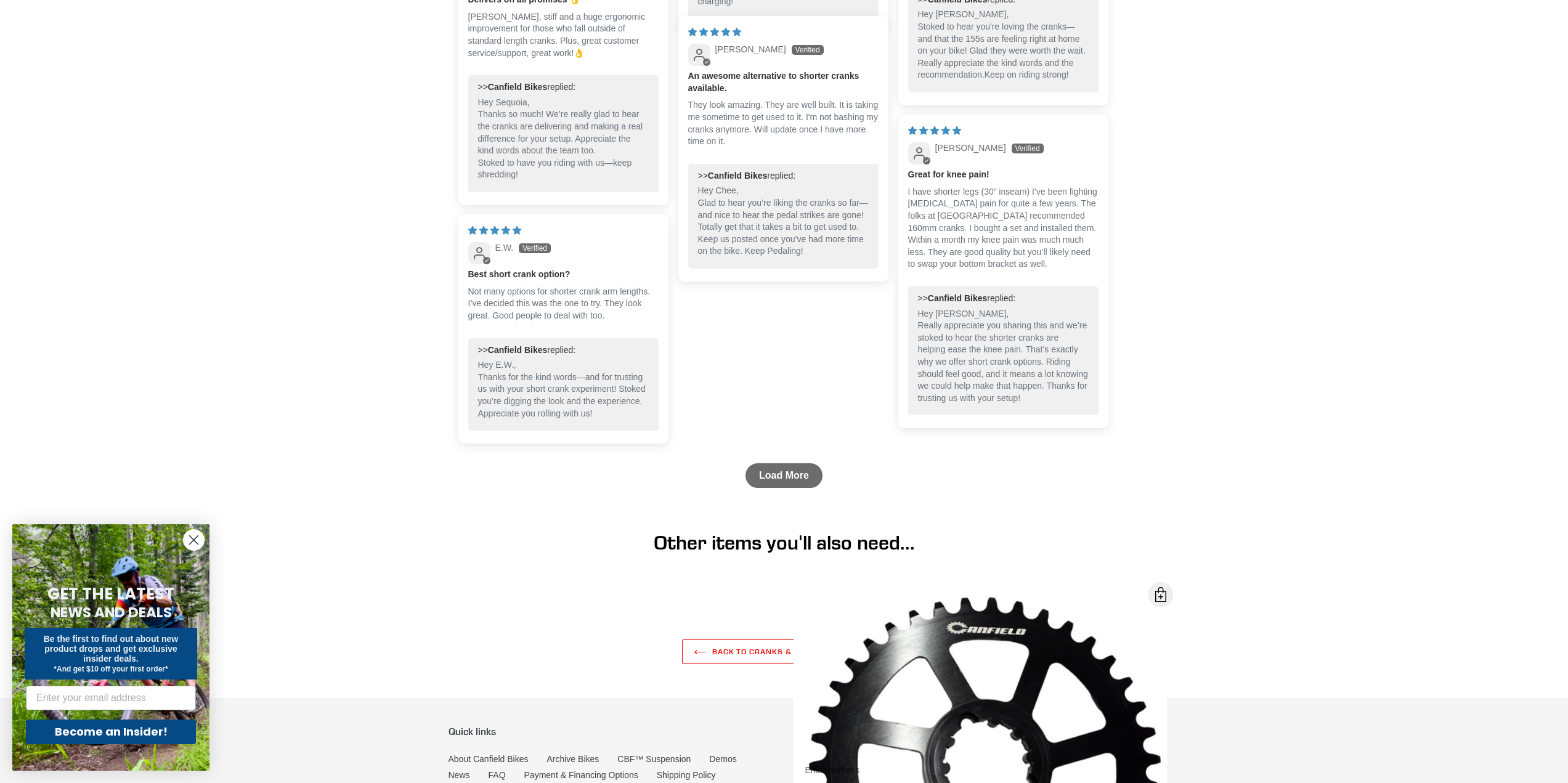
scroll to position [2171, 0]
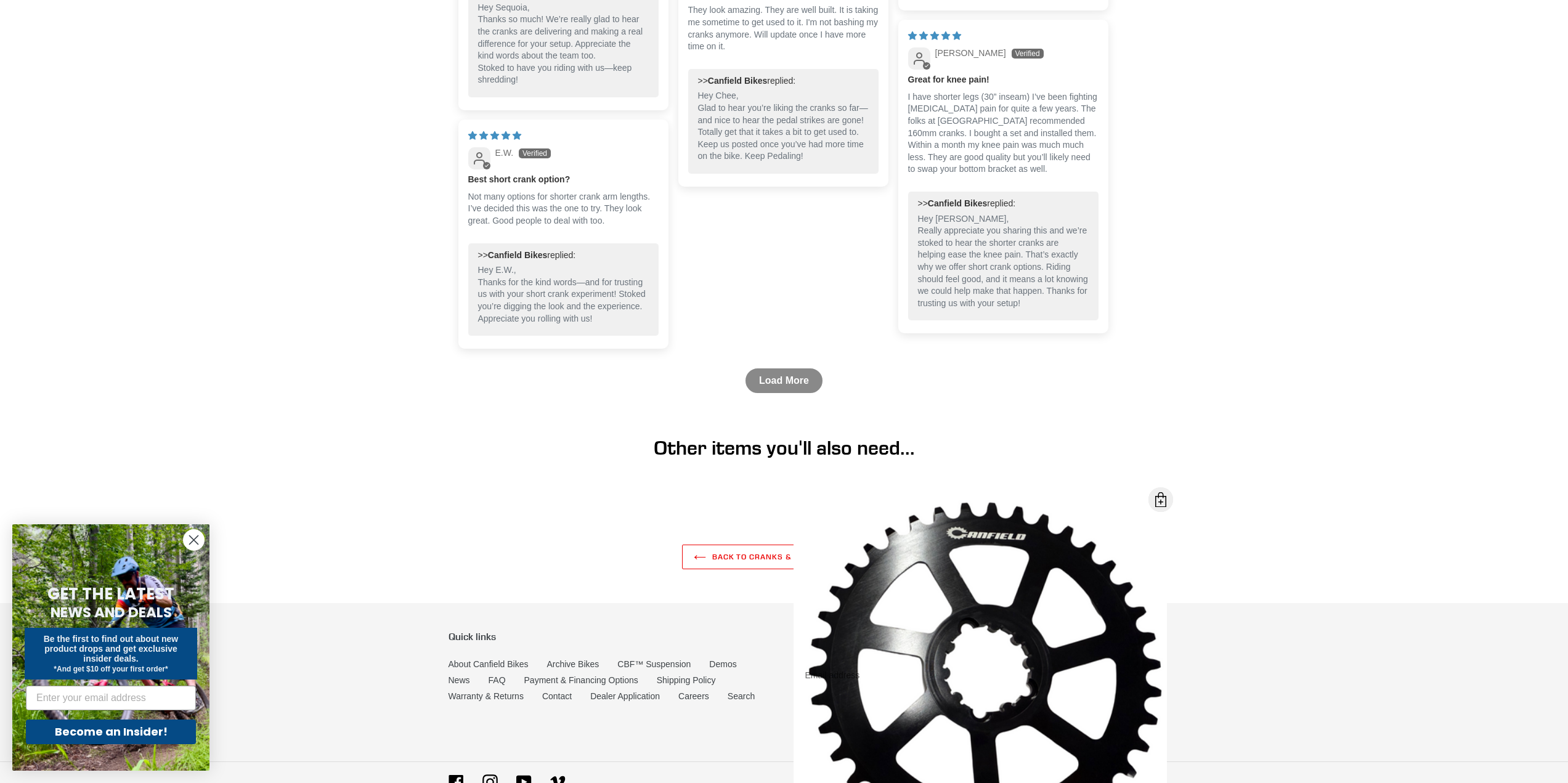
click at [762, 390] on link "Load More" at bounding box center [784, 380] width 77 height 25
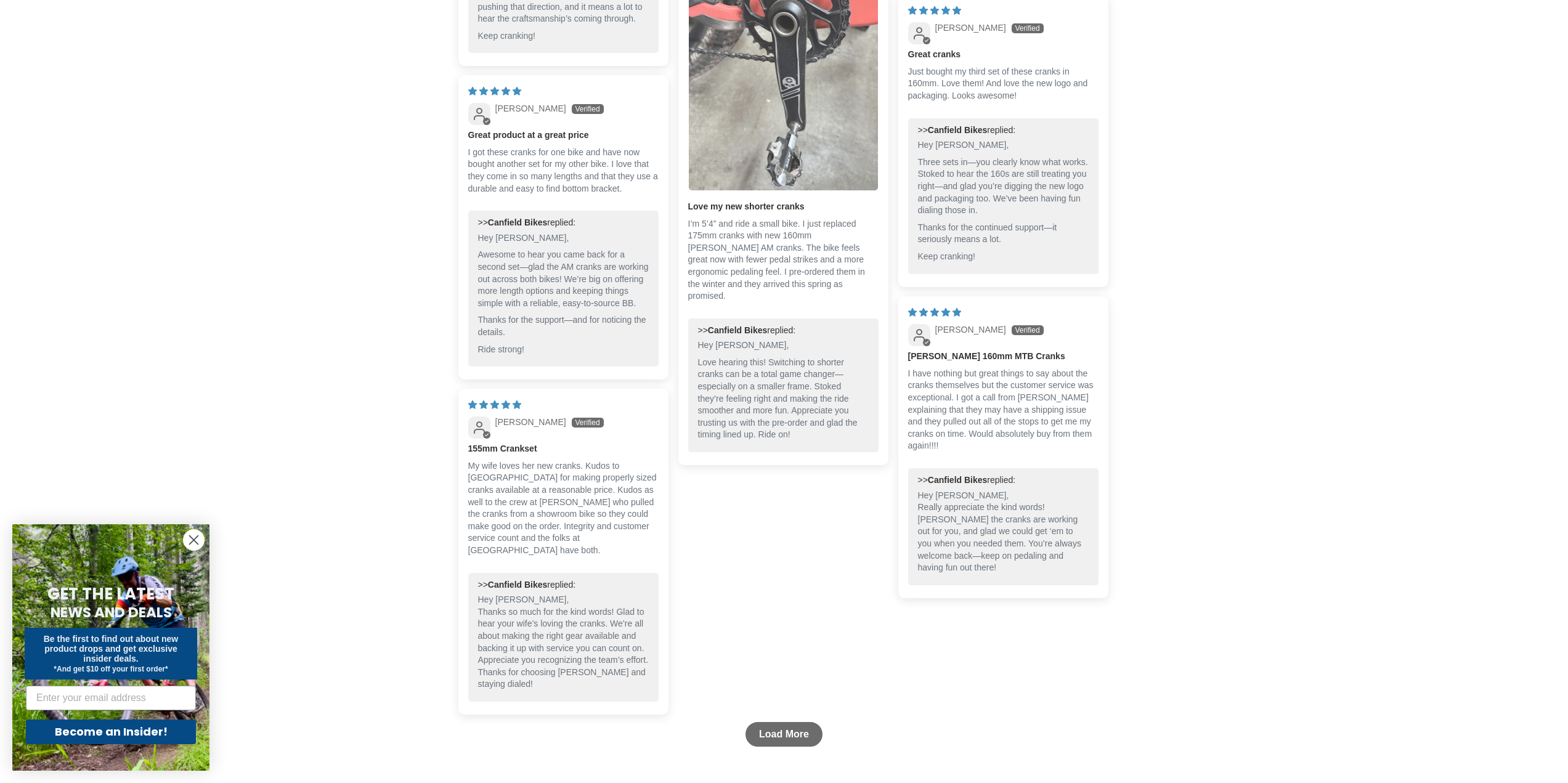
scroll to position [2829, 0]
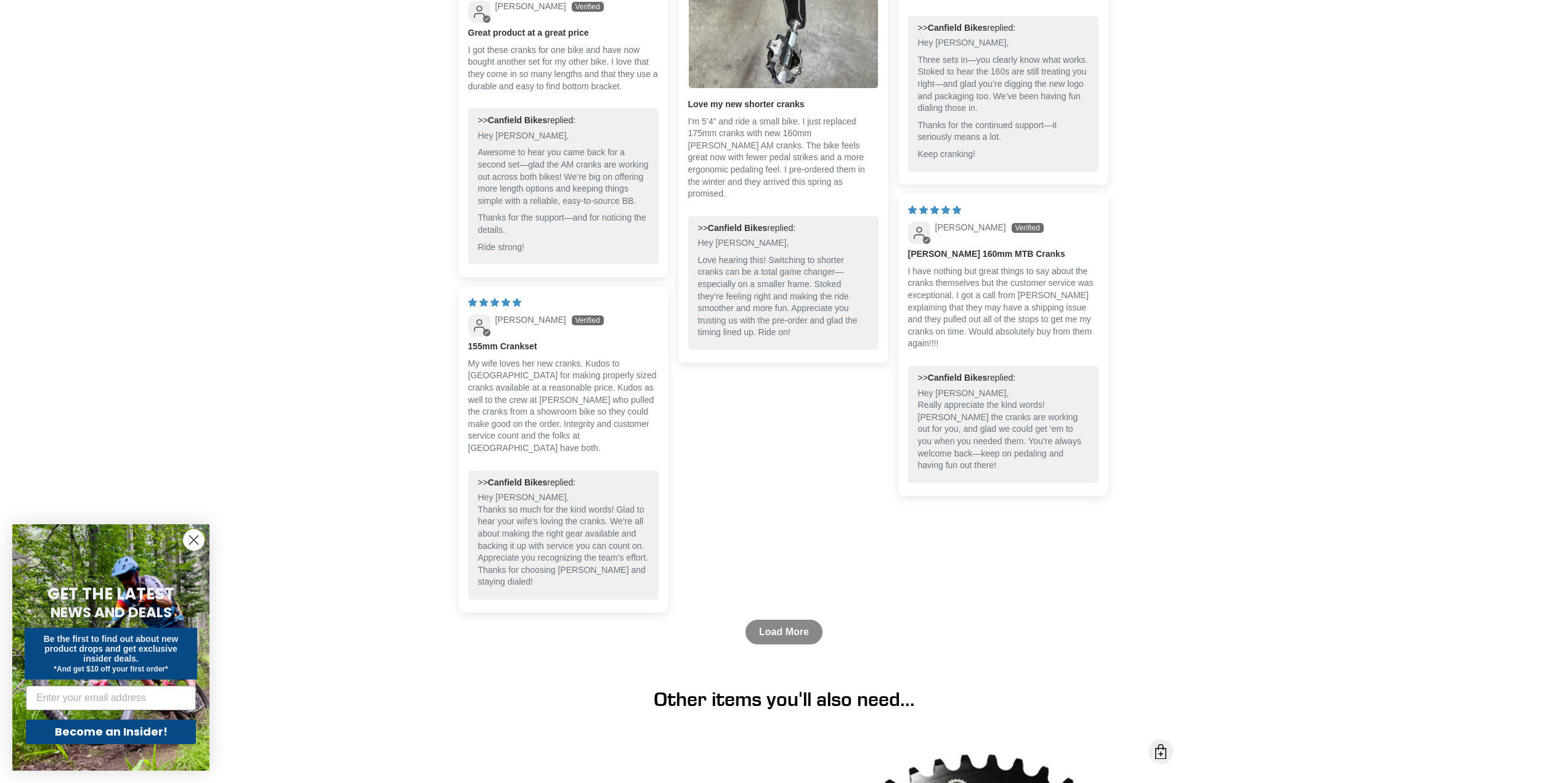
click at [784, 641] on link "Load More" at bounding box center [784, 632] width 77 height 25
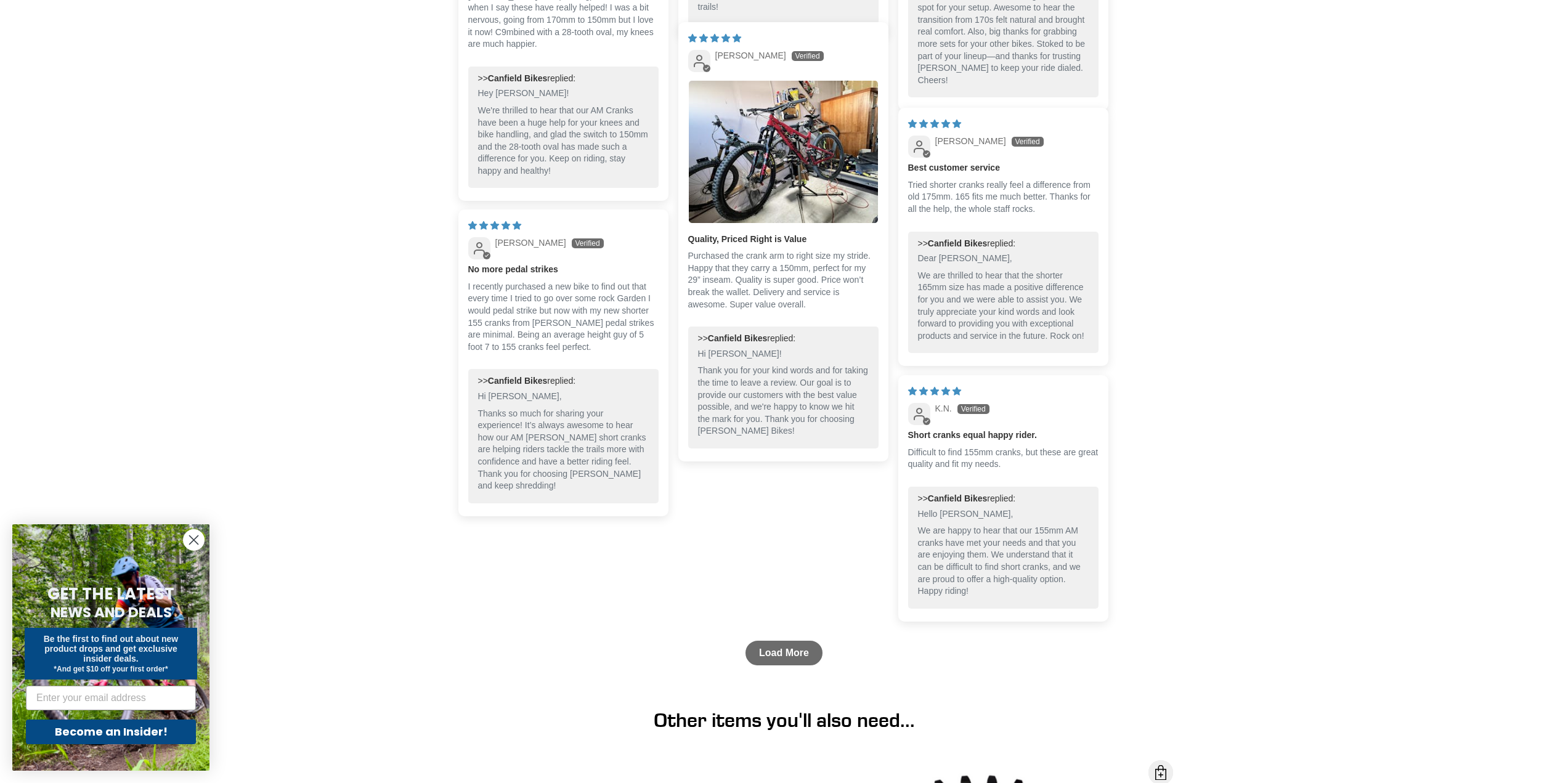
scroll to position [3650, 0]
click at [799, 658] on link "Load More" at bounding box center [784, 651] width 77 height 25
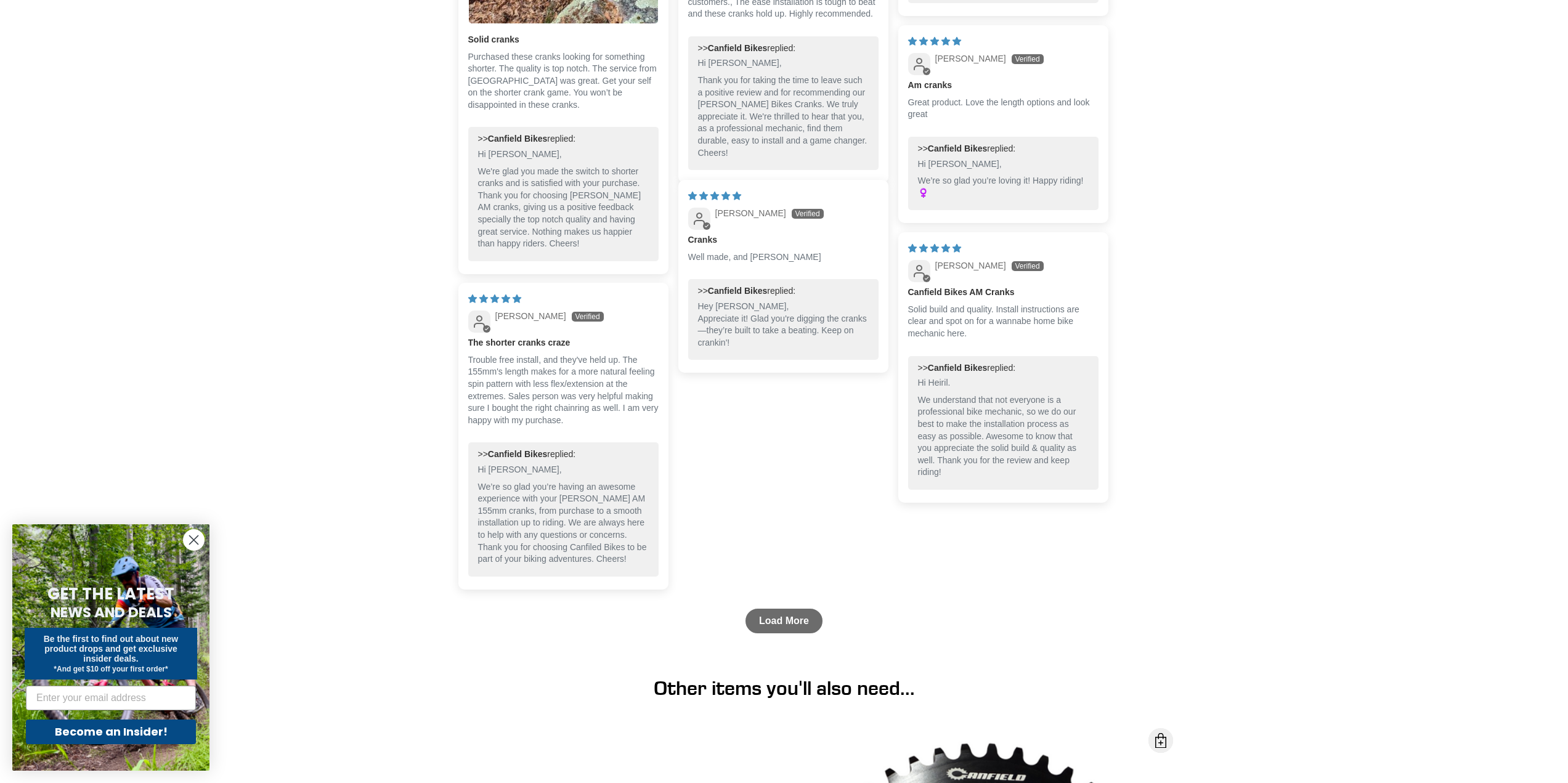
scroll to position [4636, 0]
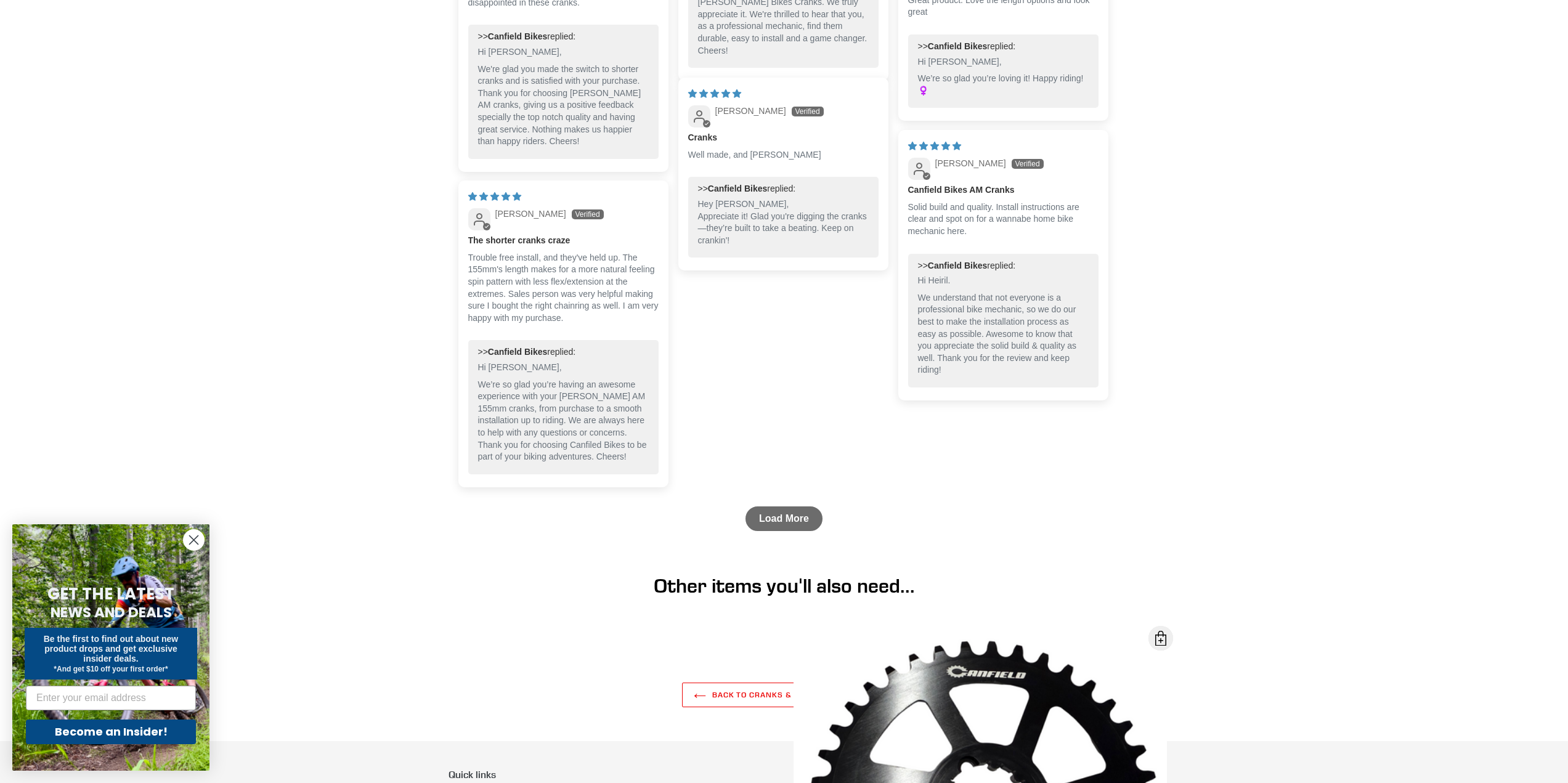
click at [778, 529] on link "Load More" at bounding box center [784, 519] width 77 height 25
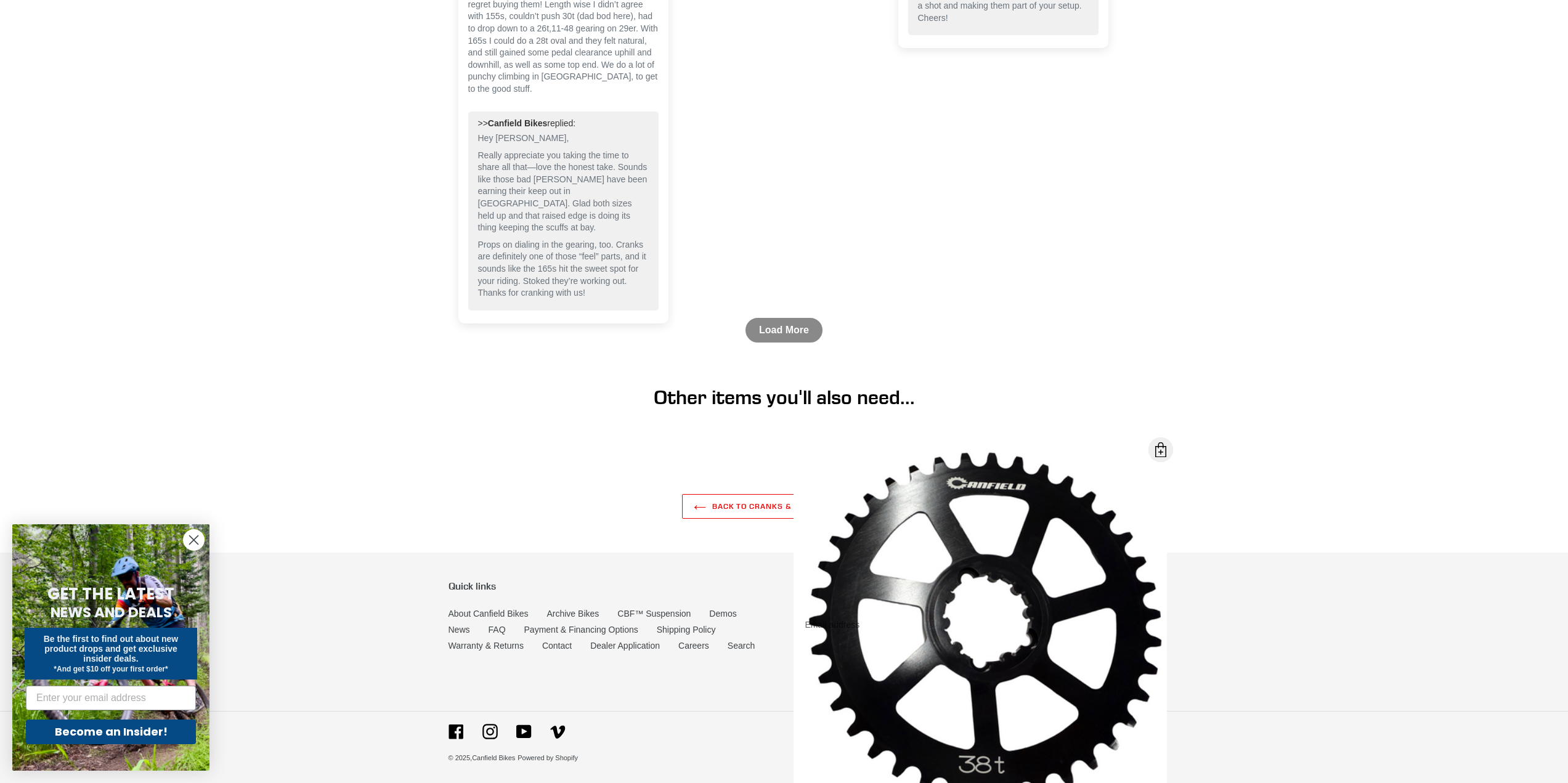
click at [788, 337] on link "Load More" at bounding box center [784, 330] width 77 height 25
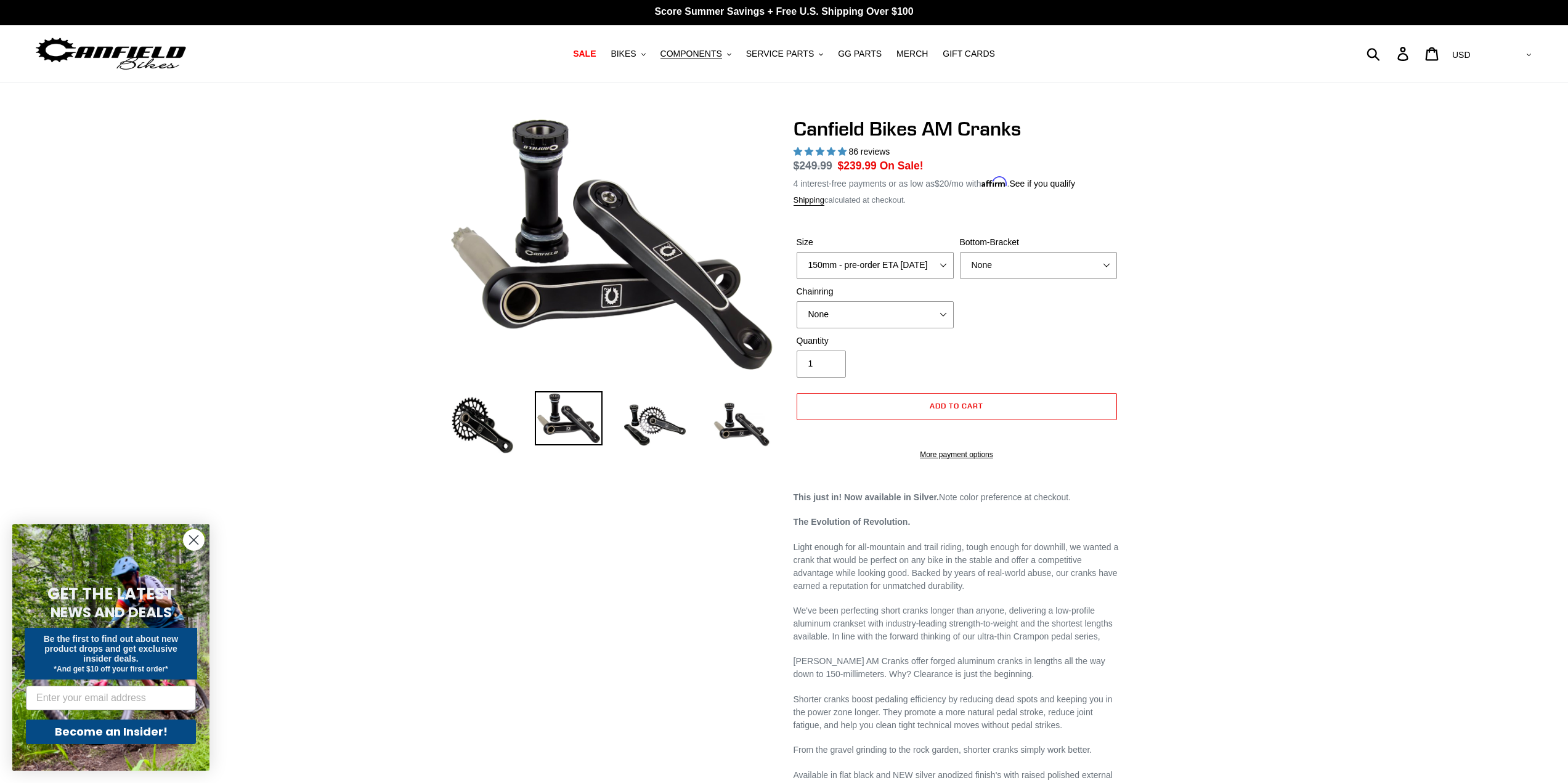
scroll to position [0, 0]
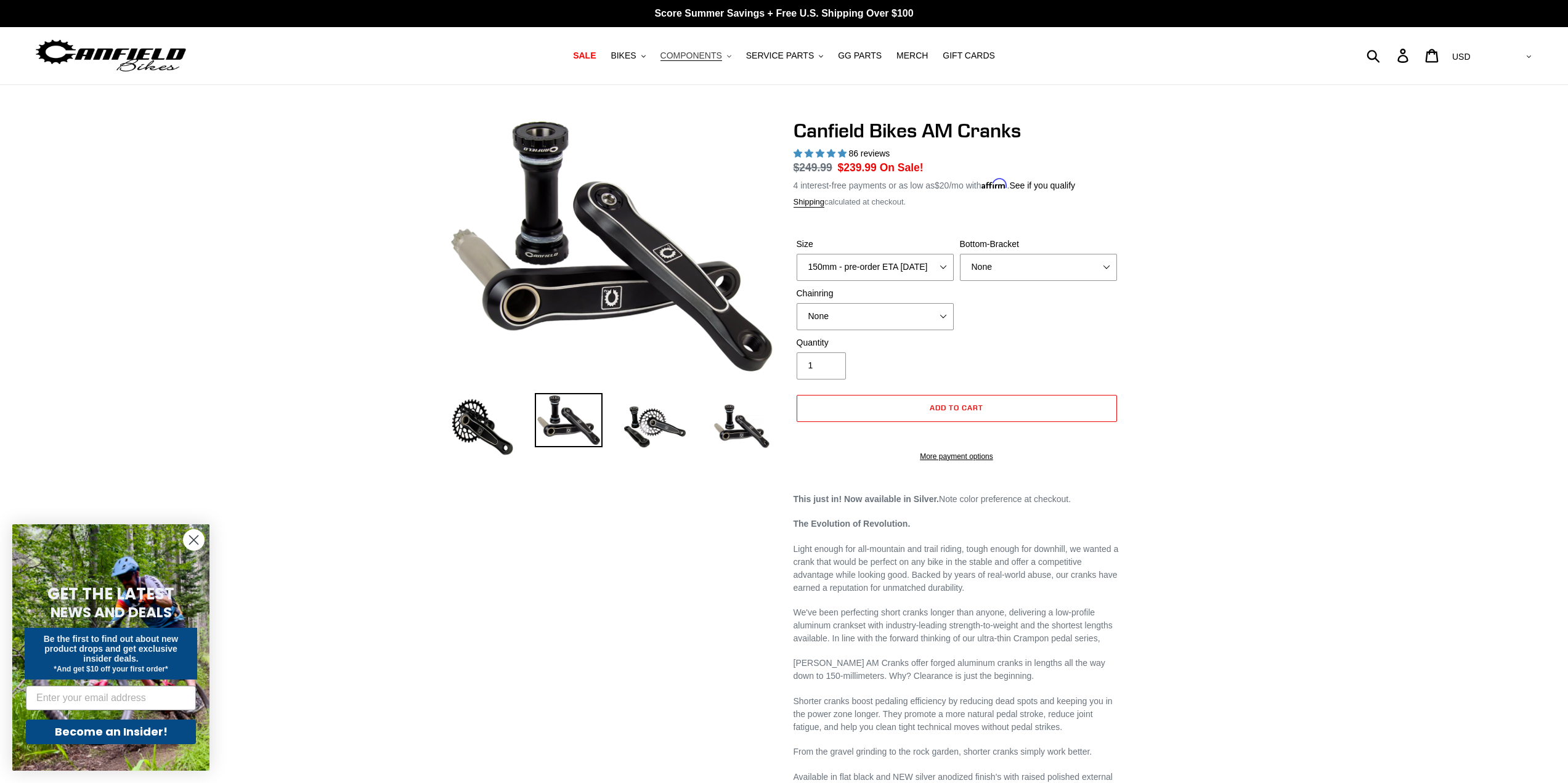
click at [694, 58] on span "COMPONENTS" at bounding box center [691, 56] width 62 height 10
